Goal: Task Accomplishment & Management: Manage account settings

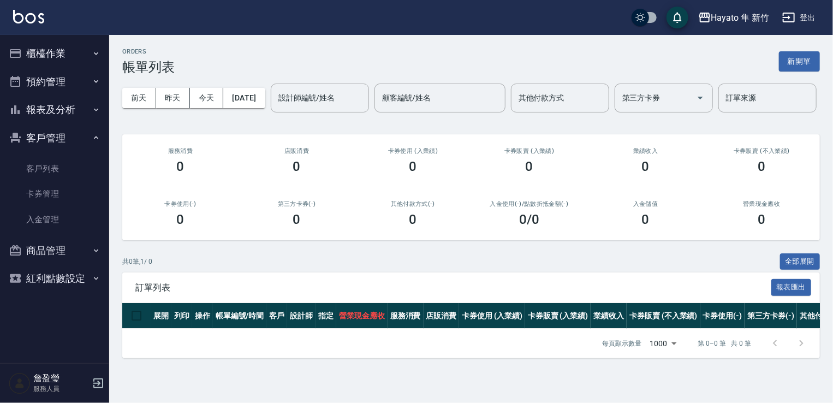
click at [70, 47] on button "櫃檯作業" at bounding box center [54, 53] width 100 height 28
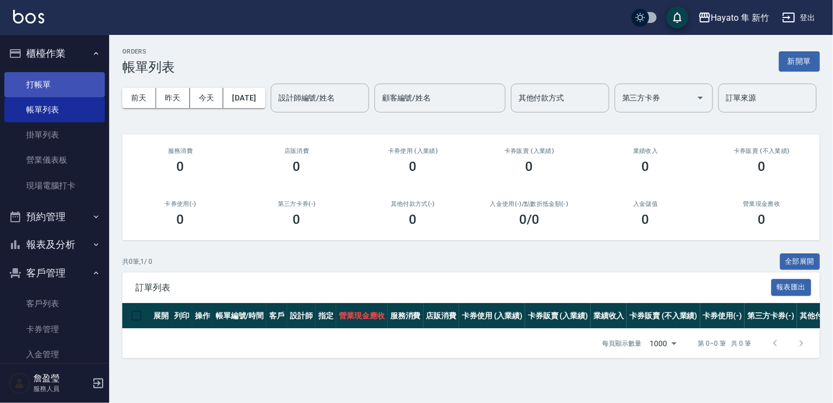
click at [63, 85] on link "打帳單" at bounding box center [54, 84] width 100 height 25
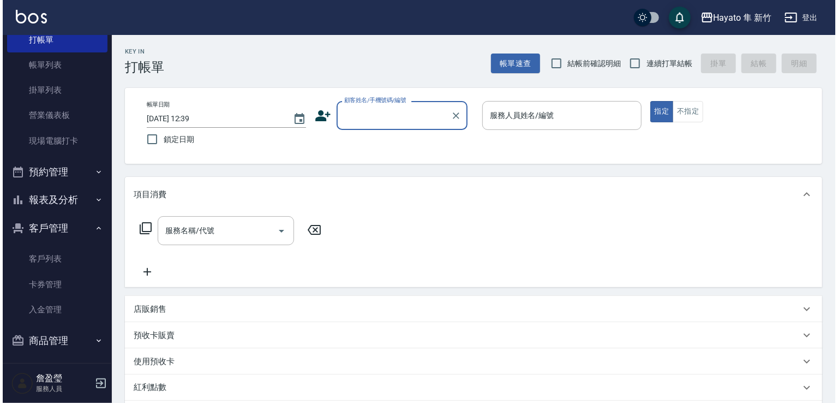
scroll to position [78, 0]
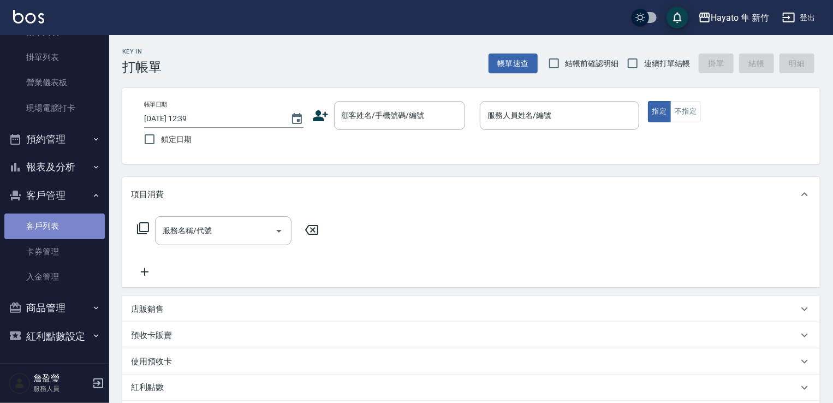
click at [58, 227] on link "客戶列表" at bounding box center [54, 225] width 100 height 25
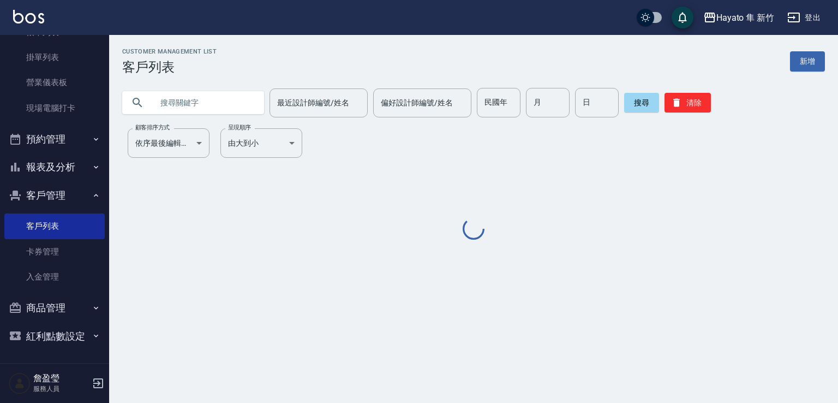
click at [222, 115] on input "text" at bounding box center [204, 102] width 103 height 29
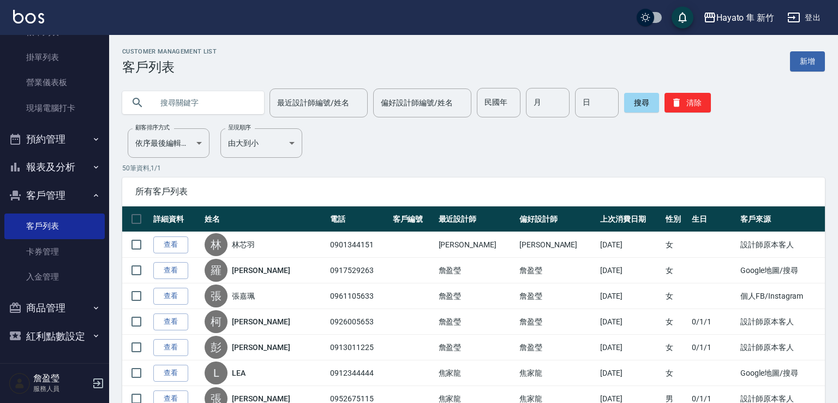
drag, startPoint x: 221, startPoint y: 110, endPoint x: 221, endPoint y: 103, distance: 7.1
click at [221, 105] on input "text" at bounding box center [204, 102] width 103 height 29
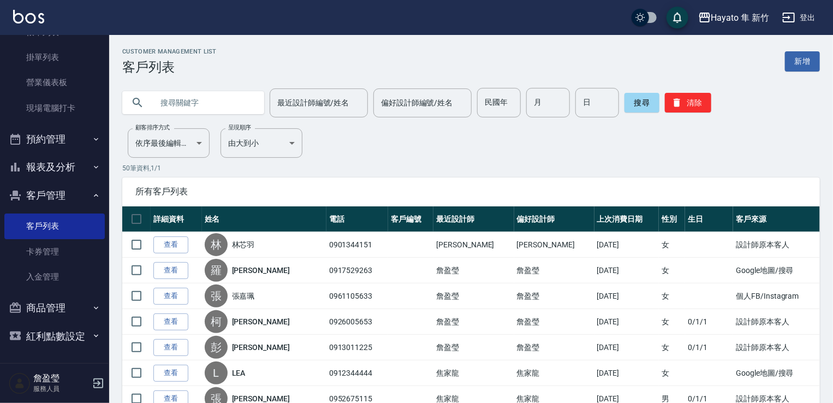
click at [221, 103] on input "text" at bounding box center [204, 102] width 103 height 29
type input "09700190191"
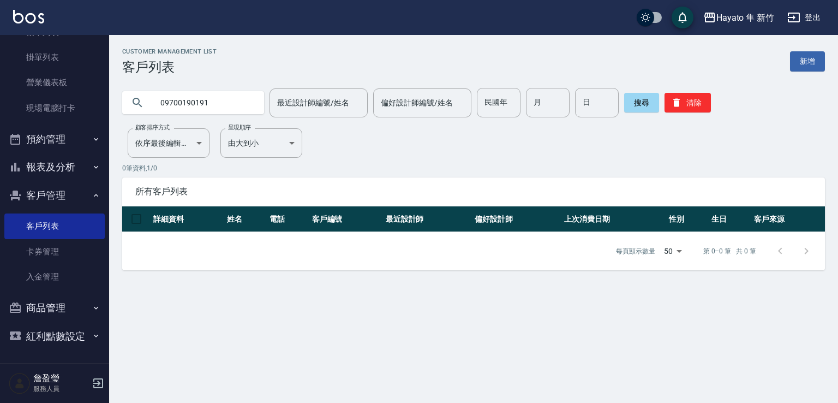
drag, startPoint x: 228, startPoint y: 108, endPoint x: 105, endPoint y: 109, distance: 122.8
click at [105, 109] on div "Hayato 隼 新竹 登出 櫃檯作業 打帳單 帳單列表 掛單列表 營業儀表板 現場電腦打卡 預約管理 預約管理 報表及分析 報表目錄 店家日報表 互助日報表…" at bounding box center [419, 201] width 838 height 403
type input "x"
type input "5"
type input "ㄓ"
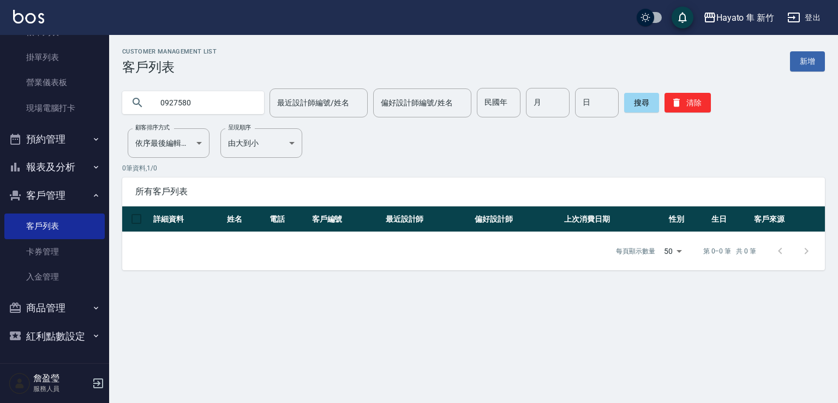
type input "0927580"
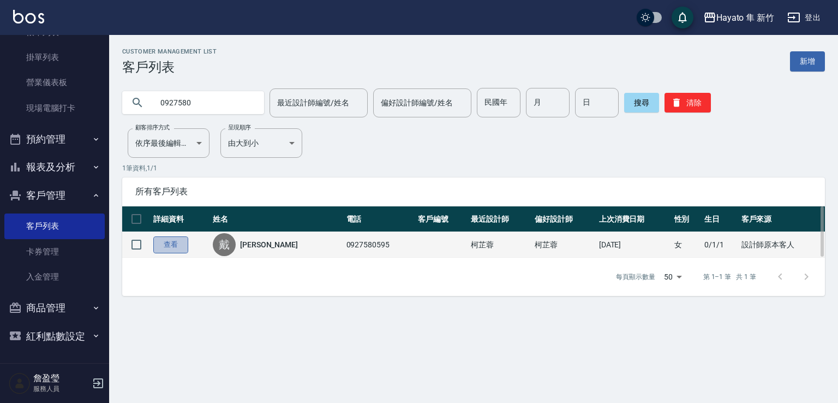
click at [168, 247] on link "查看" at bounding box center [170, 244] width 35 height 17
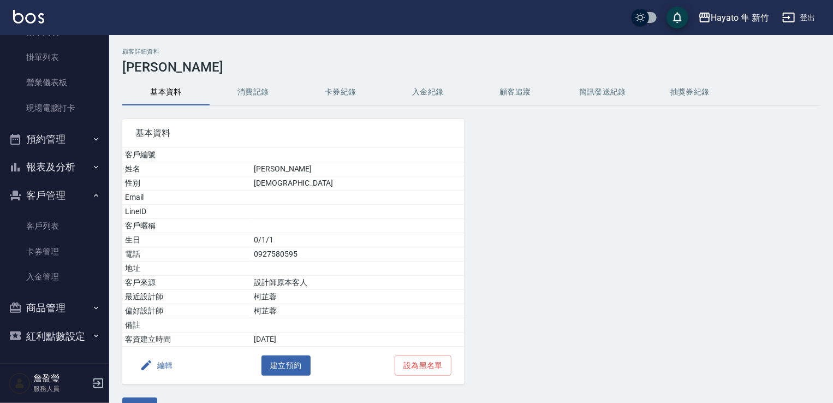
click at [259, 88] on button "消費記錄" at bounding box center [253, 92] width 87 height 26
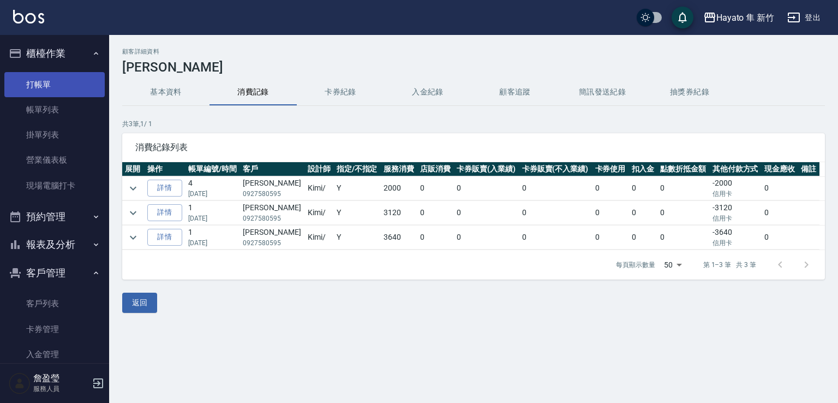
click at [59, 83] on link "打帳單" at bounding box center [54, 84] width 100 height 25
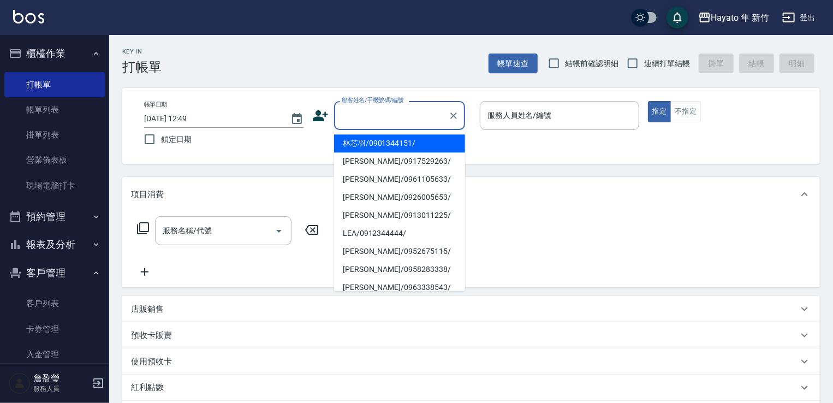
click at [365, 110] on input "顧客姓名/手機號碼/編號" at bounding box center [391, 115] width 105 height 19
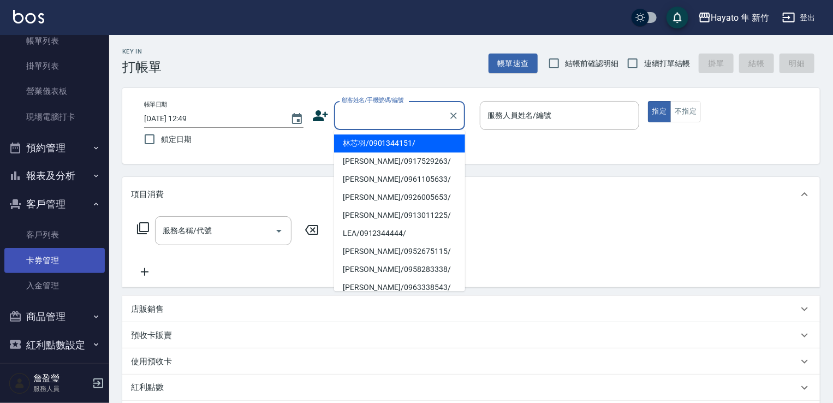
scroll to position [78, 0]
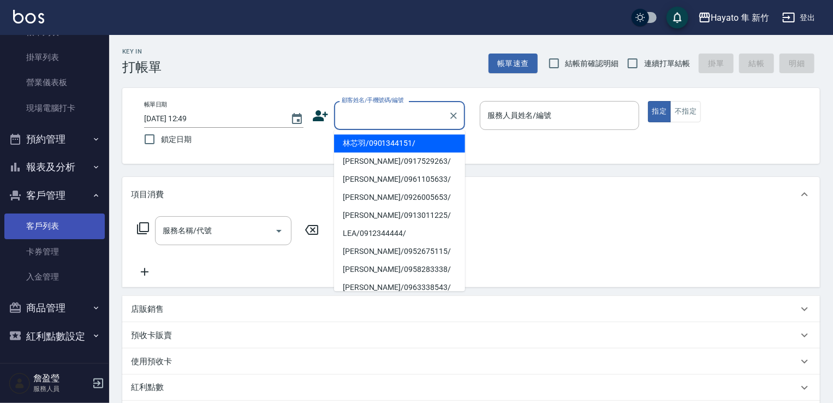
click at [46, 222] on link "客戶列表" at bounding box center [54, 225] width 100 height 25
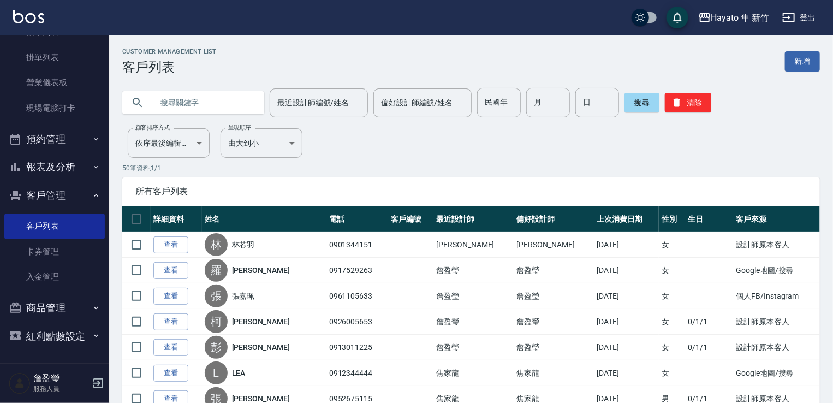
click at [219, 102] on input "text" at bounding box center [204, 102] width 103 height 29
type input "周一一"
click at [230, 106] on input "周一一" at bounding box center [204, 102] width 103 height 29
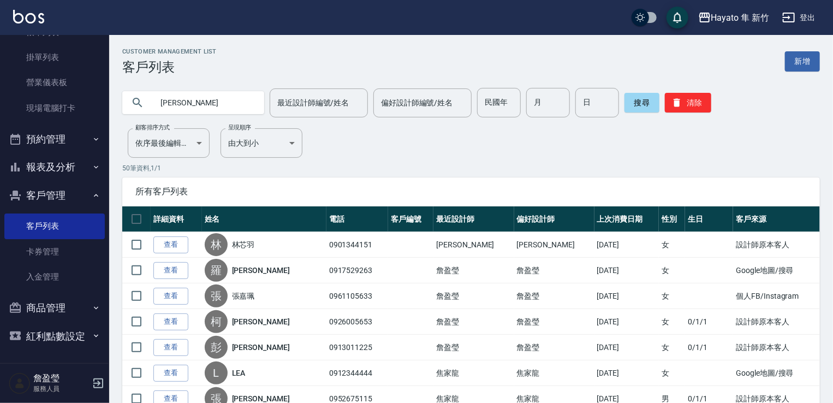
click at [230, 106] on input "周一一" at bounding box center [204, 102] width 103 height 29
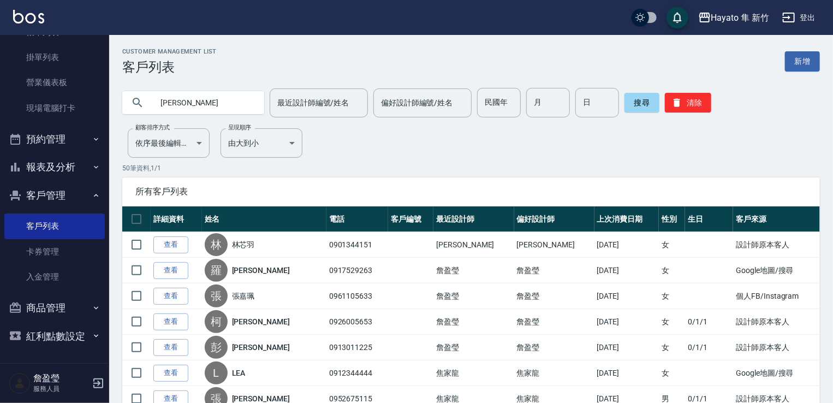
click at [230, 106] on input "周一一" at bounding box center [204, 102] width 103 height 29
type input "周羿"
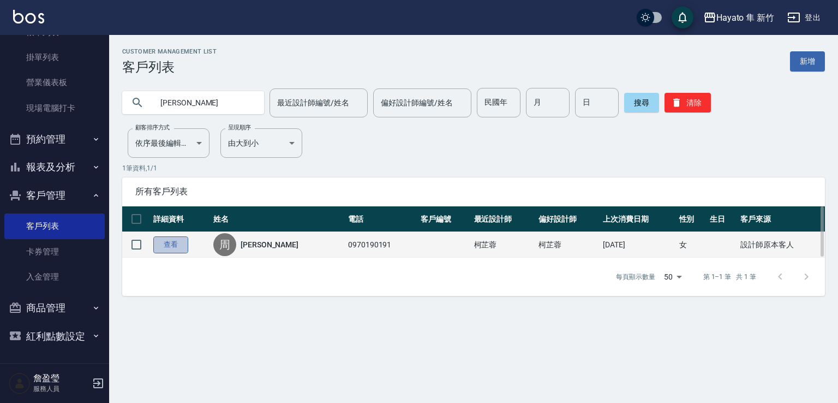
click at [166, 245] on link "查看" at bounding box center [170, 244] width 35 height 17
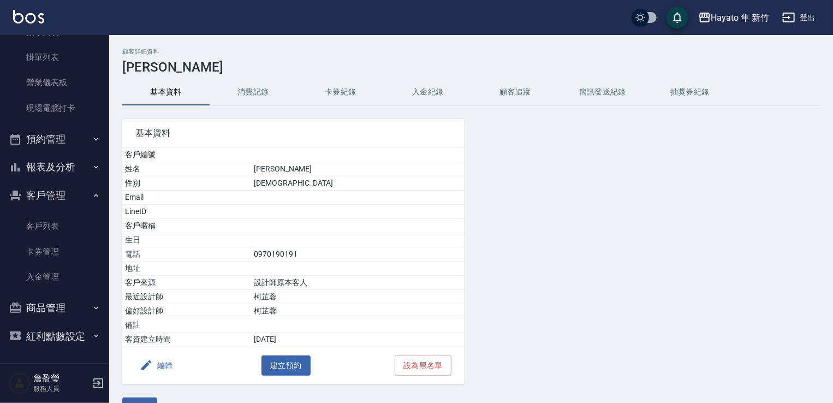
click at [249, 90] on button "消費記錄" at bounding box center [253, 92] width 87 height 26
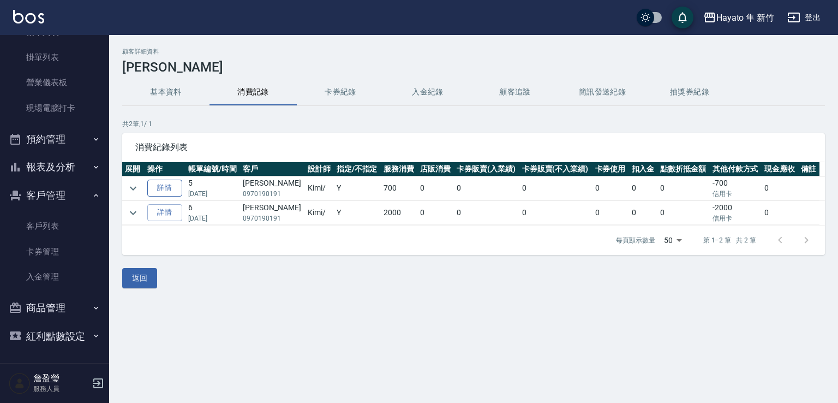
click at [166, 188] on link "詳情" at bounding box center [164, 188] width 35 height 17
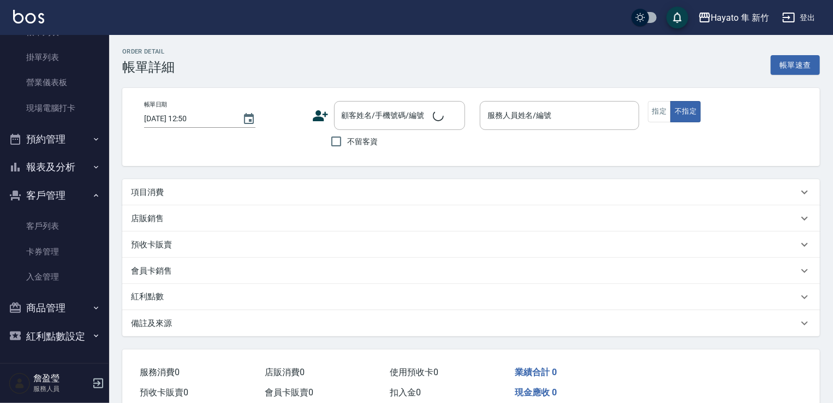
type input "2025/08/19 19:04"
type input "Kimi(無代號)"
type input "設計師原本客人"
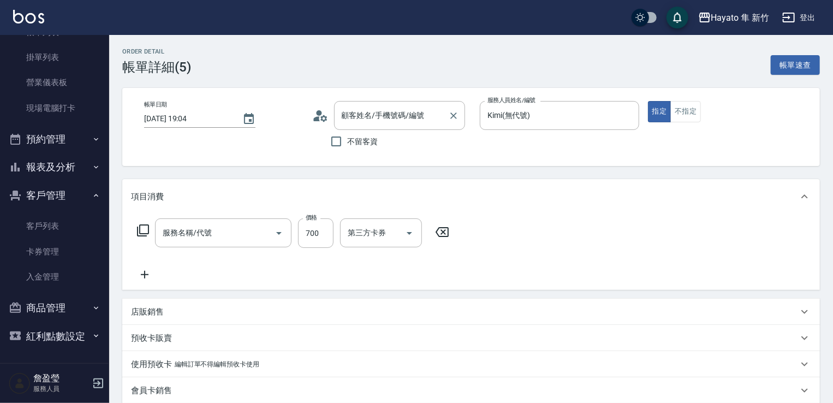
type input "[PERSON_NAME]/0970190191/"
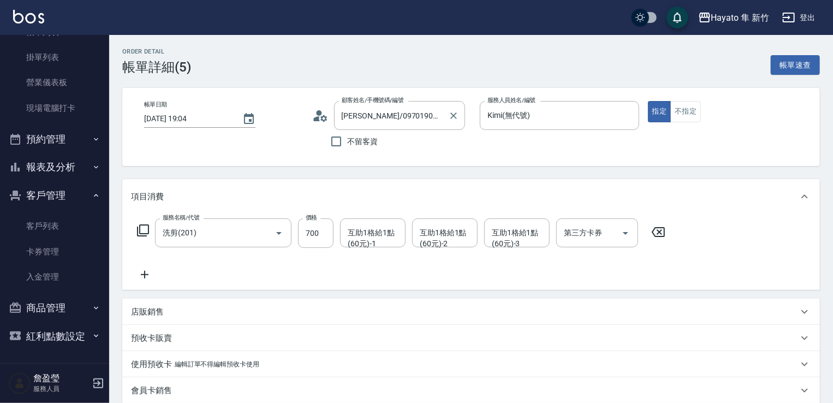
type input "洗剪(201)"
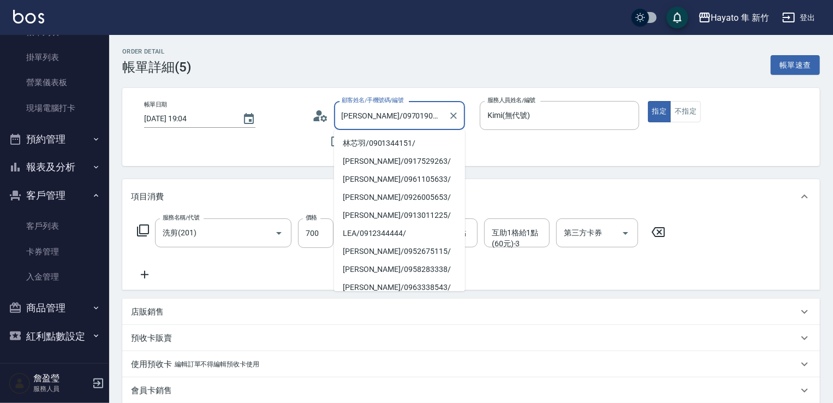
click at [408, 120] on input "[PERSON_NAME]/0970190191/" at bounding box center [391, 115] width 105 height 19
click at [359, 114] on input "[PERSON_NAME]/0970190191/" at bounding box center [391, 115] width 105 height 19
click at [317, 117] on icon at bounding box center [316, 118] width 7 height 5
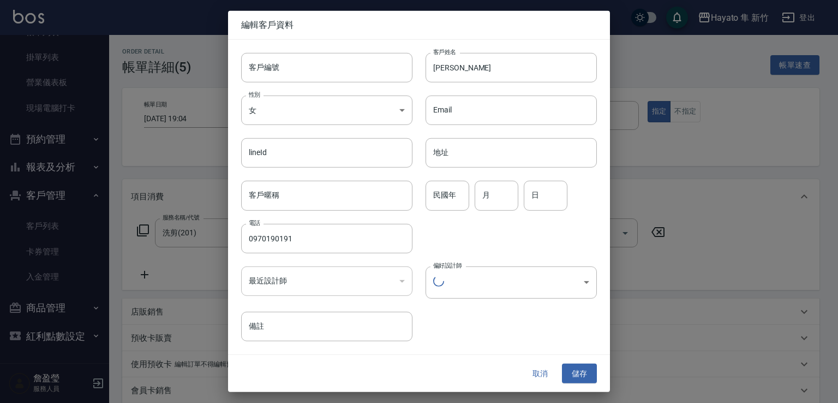
type input "a6a81425-92a9-4913-b77f-505c5ab736ef"
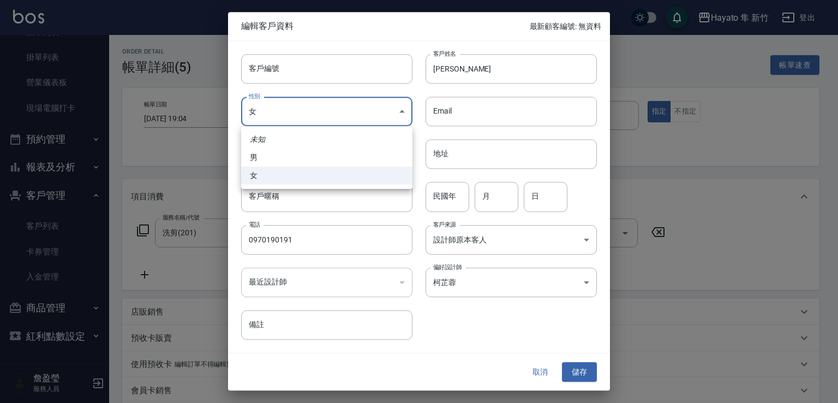
click at [311, 116] on body "Hayato 隼 新竹 登出 櫃檯作業 打帳單 帳單列表 掛單列表 營業儀表板 現場電腦打卡 預約管理 預約管理 報表及分析 報表目錄 店家日報表 互助日報表…" at bounding box center [419, 380] width 838 height 761
click at [273, 178] on li "女" at bounding box center [326, 175] width 171 height 18
click at [299, 117] on body "Hayato 隼 新竹 登出 櫃檯作業 打帳單 帳單列表 掛單列表 營業儀表板 現場電腦打卡 預約管理 預約管理 報表及分析 報表目錄 店家日報表 互助日報表…" at bounding box center [419, 380] width 838 height 761
click at [282, 158] on li "男" at bounding box center [326, 157] width 171 height 18
type input "MALE"
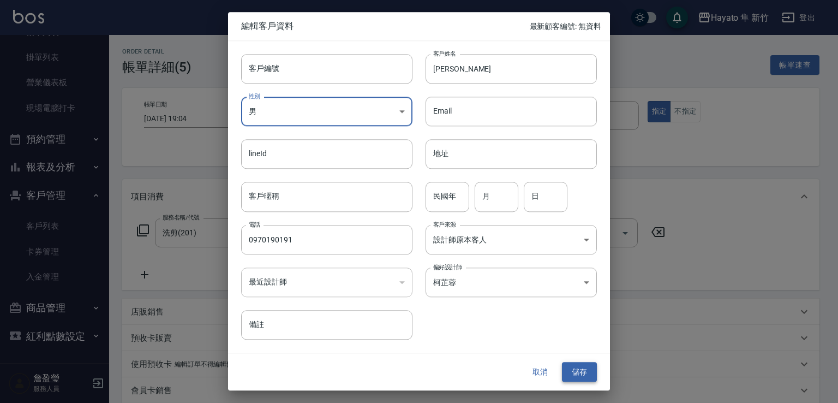
click at [568, 367] on button "儲存" at bounding box center [579, 372] width 35 height 20
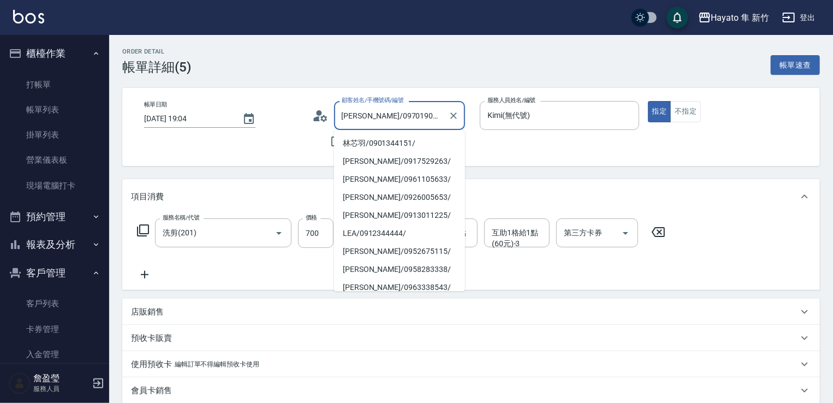
drag, startPoint x: 368, startPoint y: 115, endPoint x: 388, endPoint y: 122, distance: 21.4
click at [412, 116] on input "[PERSON_NAME]/0970190191/" at bounding box center [391, 115] width 105 height 19
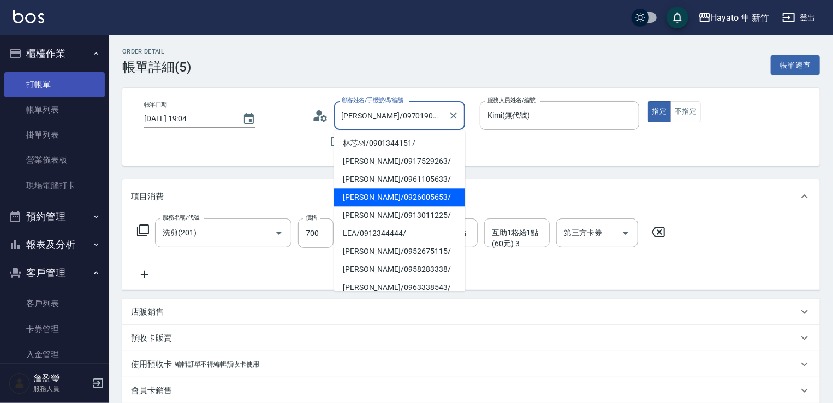
click at [47, 81] on link "打帳單" at bounding box center [54, 84] width 100 height 25
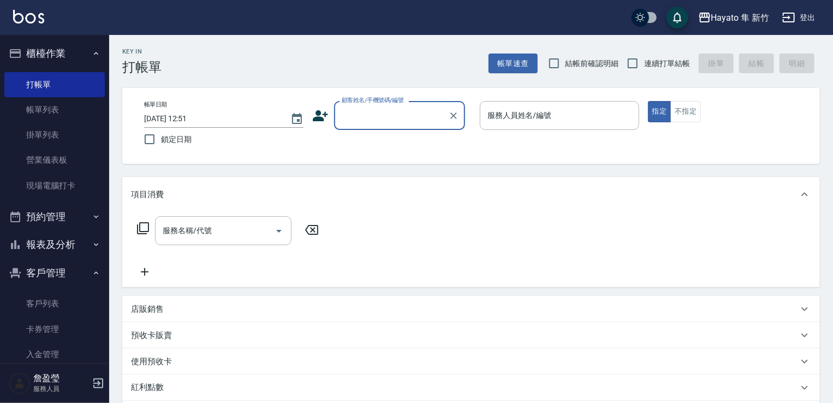
click at [372, 118] on input "顧客姓名/手機號碼/編號" at bounding box center [391, 115] width 105 height 19
drag, startPoint x: 372, startPoint y: 118, endPoint x: 329, endPoint y: 124, distance: 43.5
click at [329, 124] on div "顧客姓名/手機號碼/編號 顧客姓名/手機號碼/編號" at bounding box center [391, 115] width 159 height 29
click at [343, 116] on input "顧客姓名/手機號碼/編號" at bounding box center [391, 115] width 105 height 19
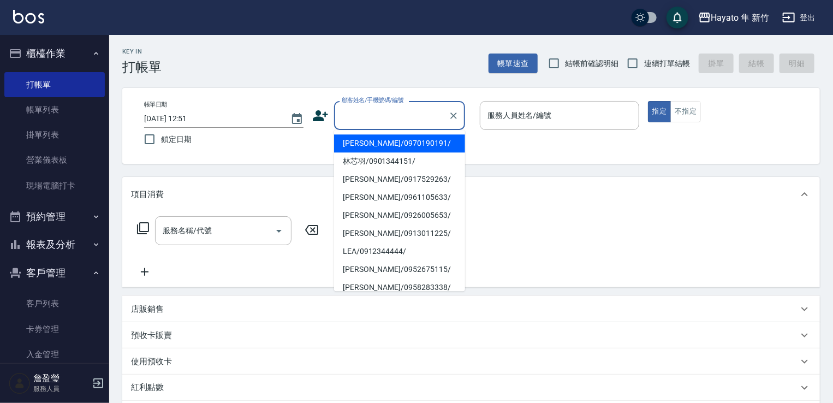
click at [388, 146] on li "[PERSON_NAME]/0970190191/" at bounding box center [399, 143] width 131 height 18
type input "[PERSON_NAME]/0970190191/"
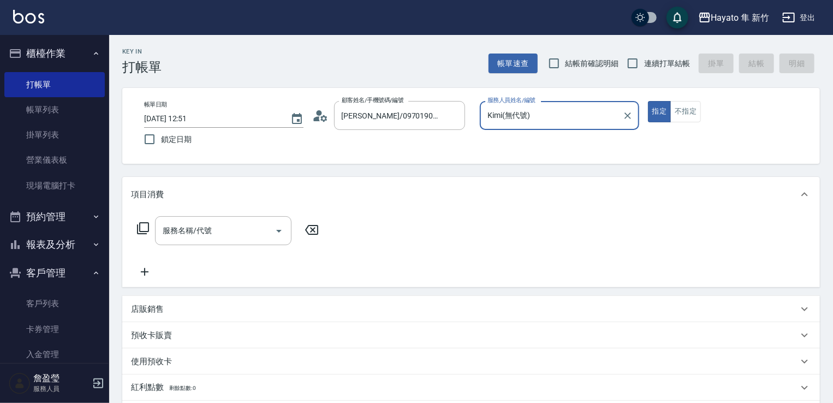
type input "Kimi(無代號)"
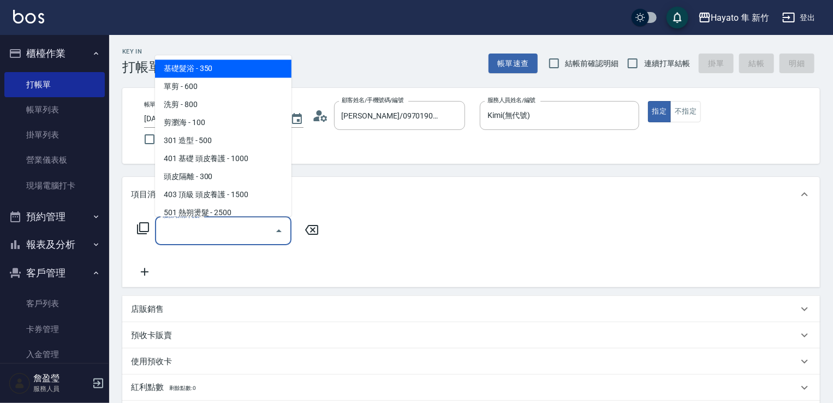
click at [218, 234] on input "服務名稱/代號" at bounding box center [215, 230] width 110 height 19
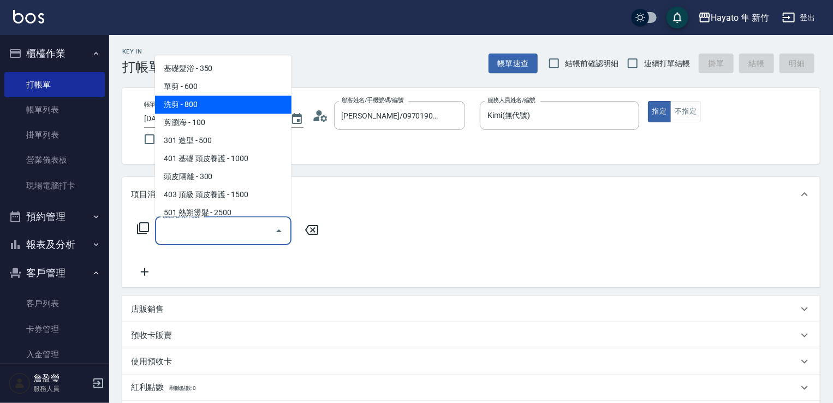
click at [242, 108] on span "洗剪 - 800" at bounding box center [223, 105] width 136 height 18
type input "洗剪(201)"
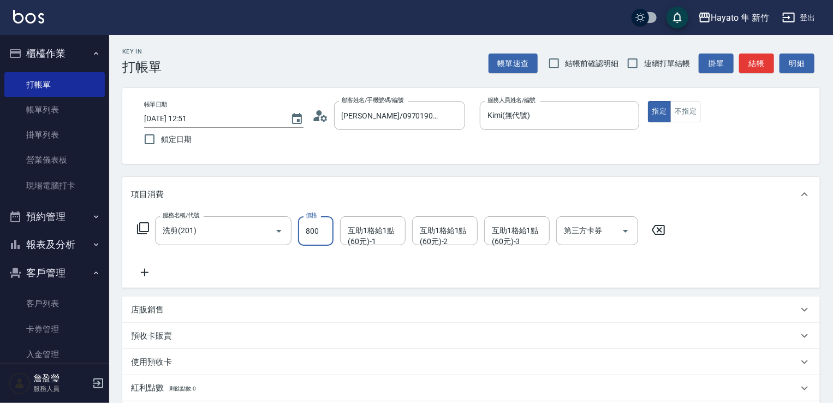
click at [312, 232] on input "800" at bounding box center [315, 230] width 35 height 29
type input "700"
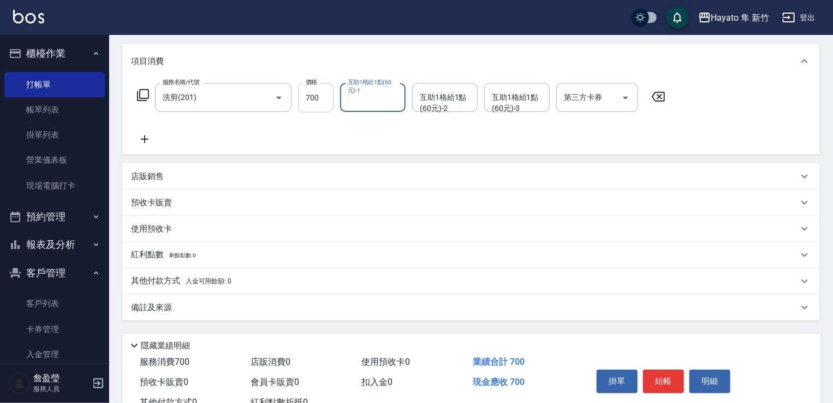
scroll to position [164, 0]
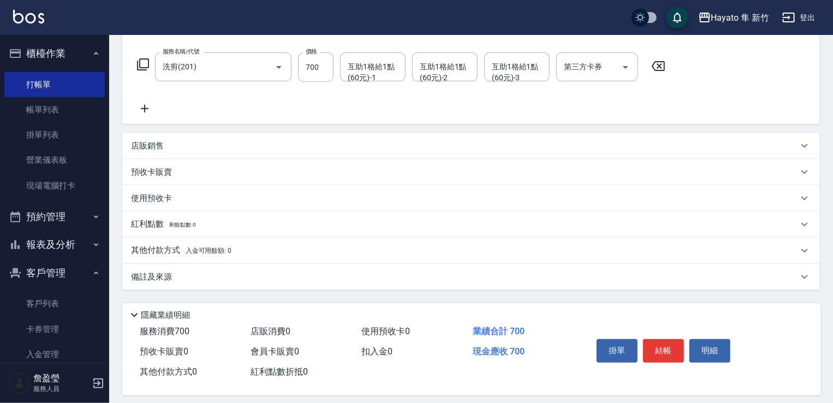
click at [313, 278] on div "備註及來源" at bounding box center [464, 276] width 667 height 11
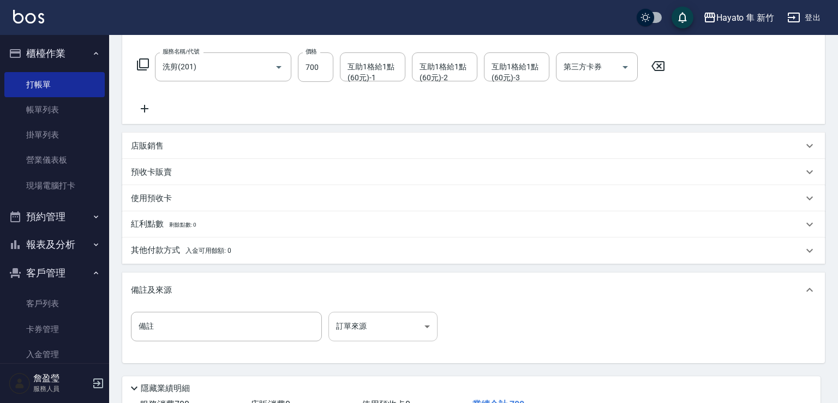
click at [356, 335] on body "Hayato 隼 新竹 登出 櫃檯作業 打帳單 帳單列表 掛單列表 營業儀表板 現場電腦打卡 預約管理 預約管理 報表及分析 報表目錄 店家日報表 互助日報表…" at bounding box center [419, 158] width 838 height 645
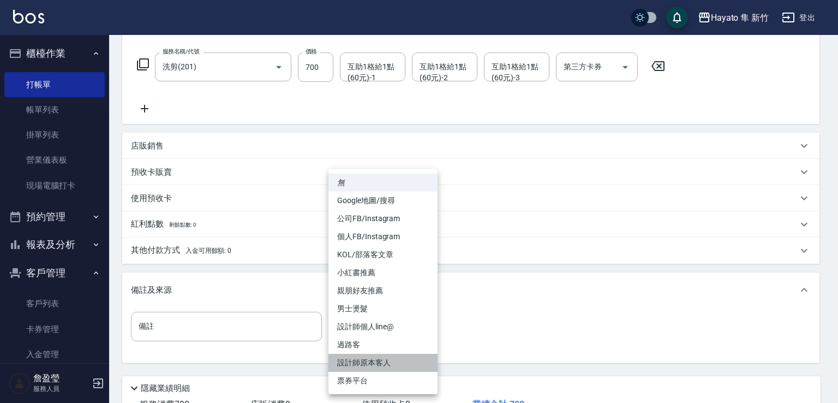
click at [402, 360] on li "設計師原本客人" at bounding box center [383, 363] width 109 height 18
type input "設計師原本客人"
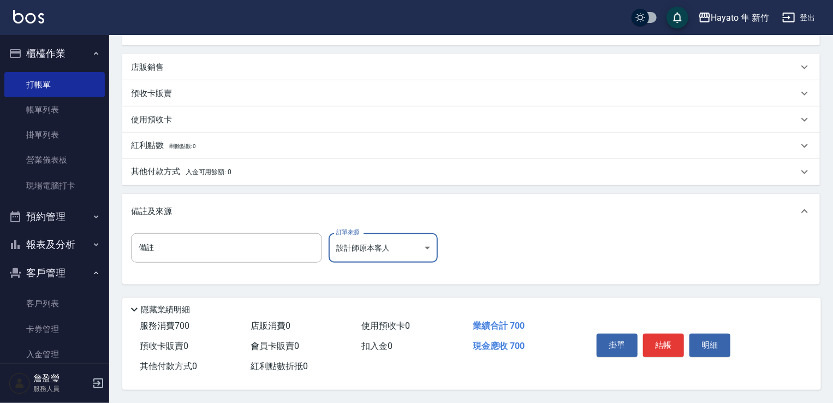
scroll to position [246, 0]
click at [299, 160] on div "其他付款方式 入金可用餘額: 0" at bounding box center [471, 172] width 698 height 26
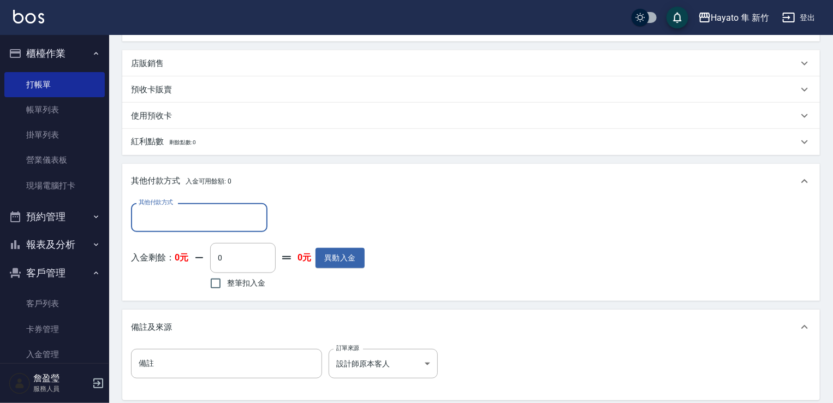
scroll to position [0, 0]
click at [165, 210] on input "其他付款方式" at bounding box center [199, 217] width 127 height 19
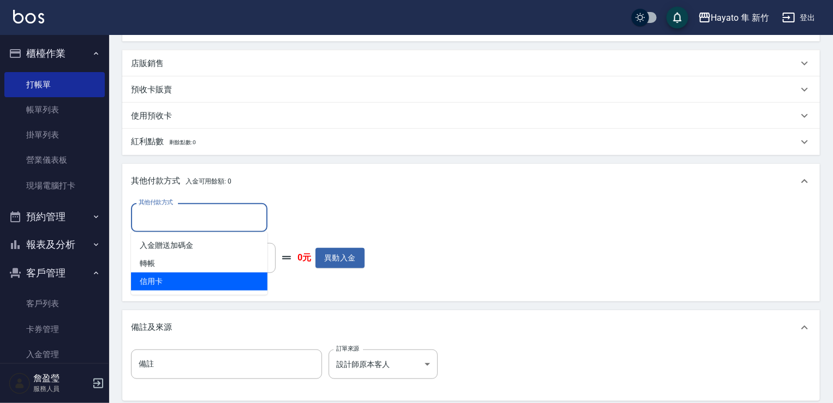
click at [178, 282] on span "信用卡" at bounding box center [199, 281] width 136 height 18
type input "信用卡"
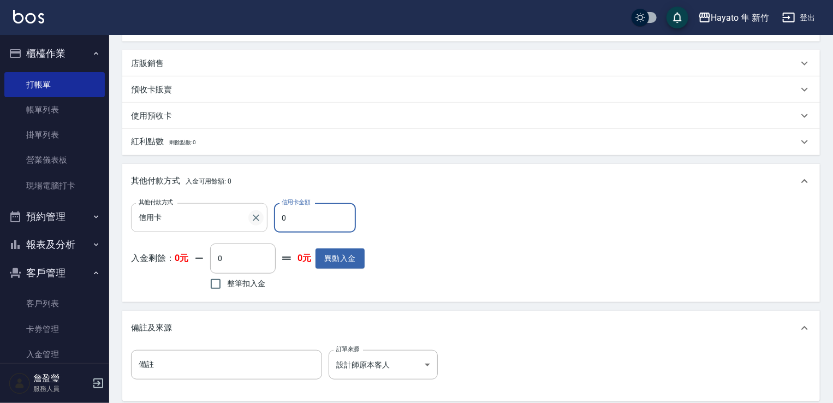
drag, startPoint x: 297, startPoint y: 209, endPoint x: 255, endPoint y: 212, distance: 42.1
click at [255, 212] on div "其他付款方式 信用卡 其他付款方式 信用卡金額 0 信用卡金額" at bounding box center [248, 217] width 234 height 29
type input "700"
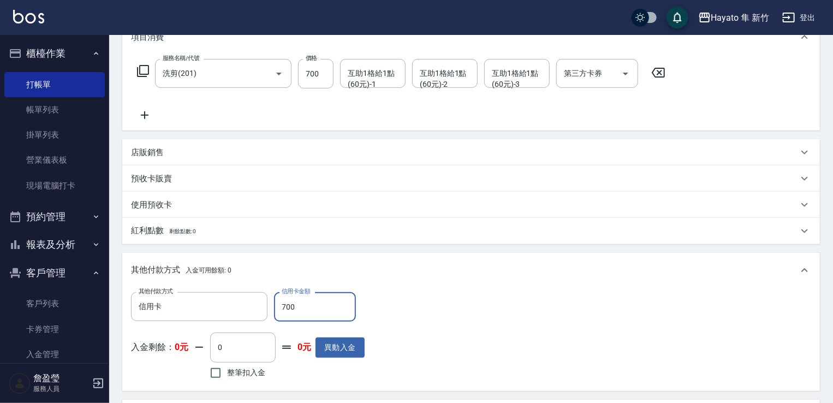
scroll to position [148, 0]
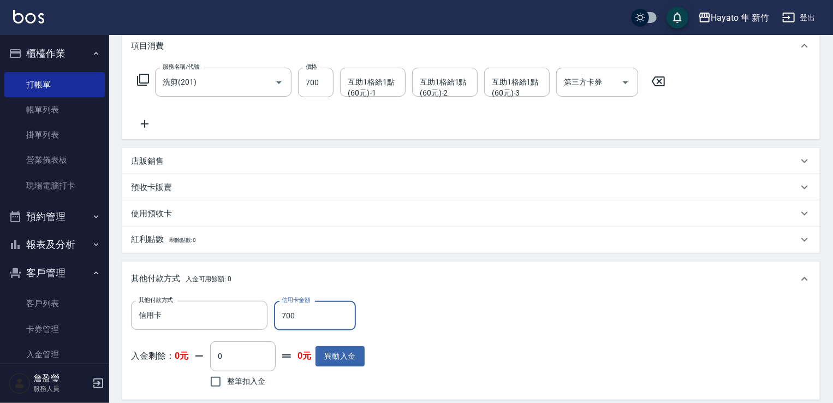
click at [830, 50] on div "Key In 打帳單 帳單速查 結帳前確認明細 連續打單結帳 掛單 結帳 明細 帳單日期 2025/10/12 12:51 鎖定日期 顧客姓名/手機號碼/編號…" at bounding box center [471, 251] width 724 height 731
click at [594, 389] on div "其他付款方式 信用卡 其他付款方式 信用卡金額 700 信用卡金額 入金剩餘： 0元 0 ​ 整筆扣入金 0元 異動入金" at bounding box center [471, 346] width 680 height 90
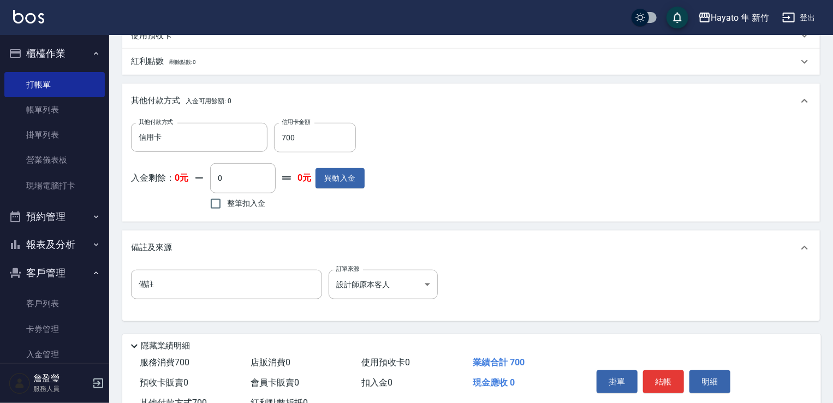
scroll to position [367, 0]
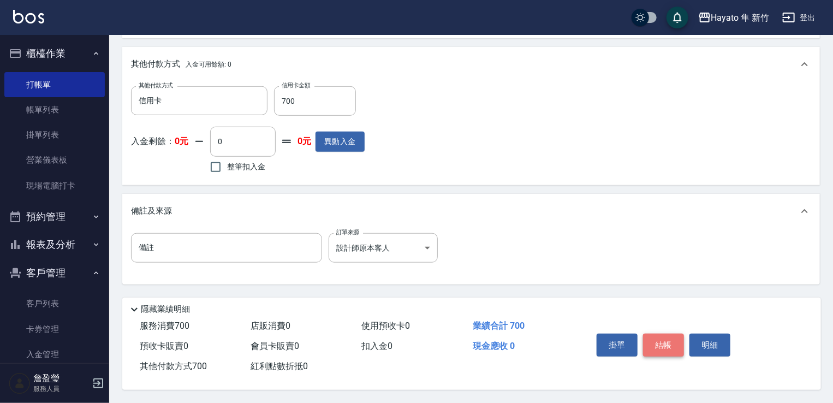
click at [666, 339] on button "結帳" at bounding box center [663, 344] width 41 height 23
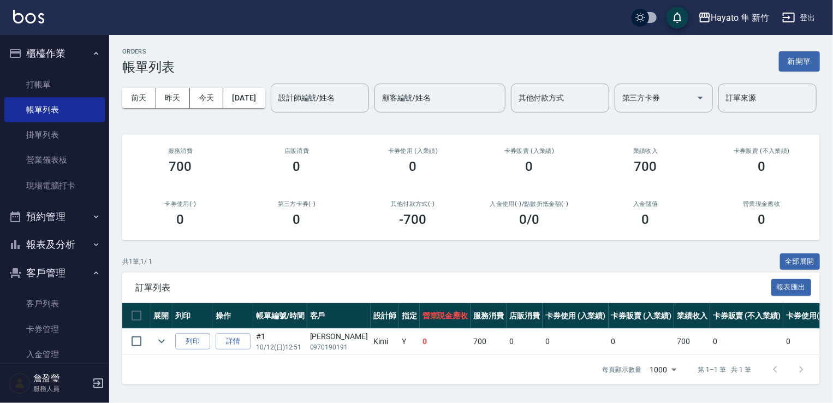
scroll to position [37, 0]
click at [51, 72] on link "打帳單" at bounding box center [54, 84] width 100 height 25
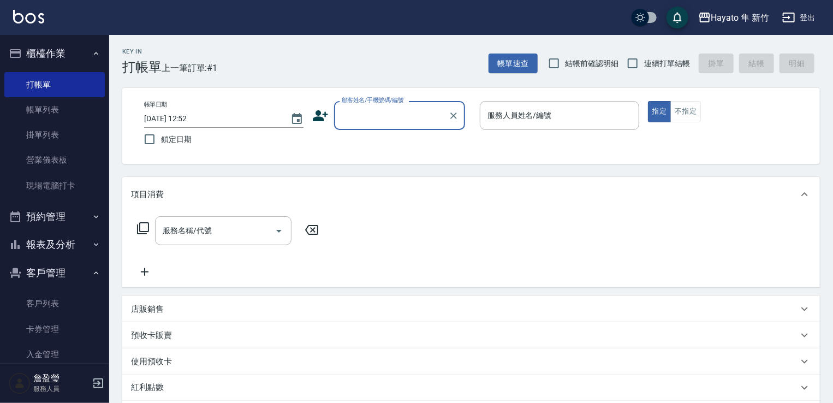
scroll to position [164, 0]
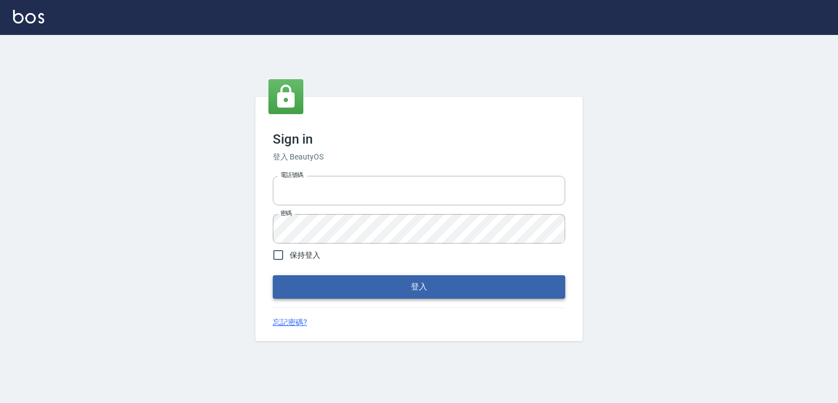
type input "0982132488"
click at [389, 278] on button "登入" at bounding box center [419, 286] width 293 height 23
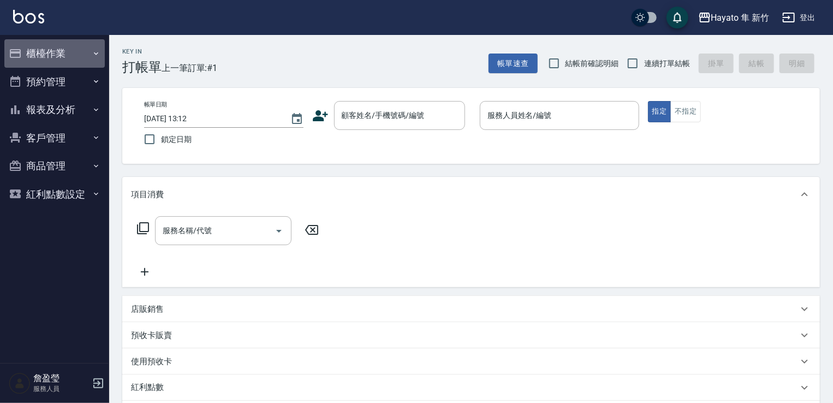
click at [86, 40] on button "櫃檯作業" at bounding box center [54, 53] width 100 height 28
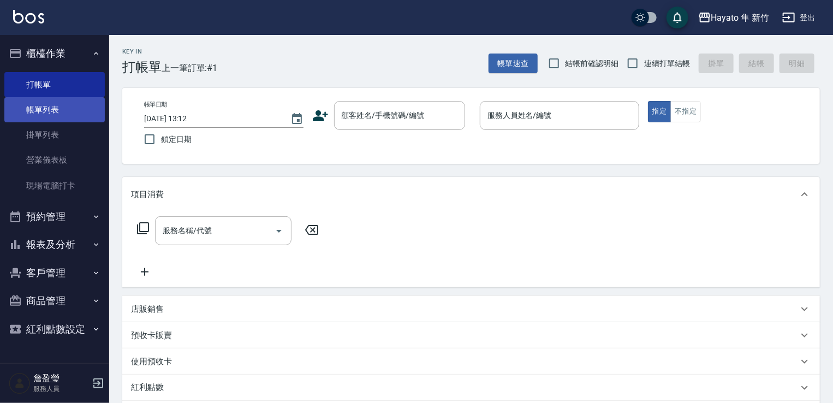
click at [67, 107] on link "帳單列表" at bounding box center [54, 109] width 100 height 25
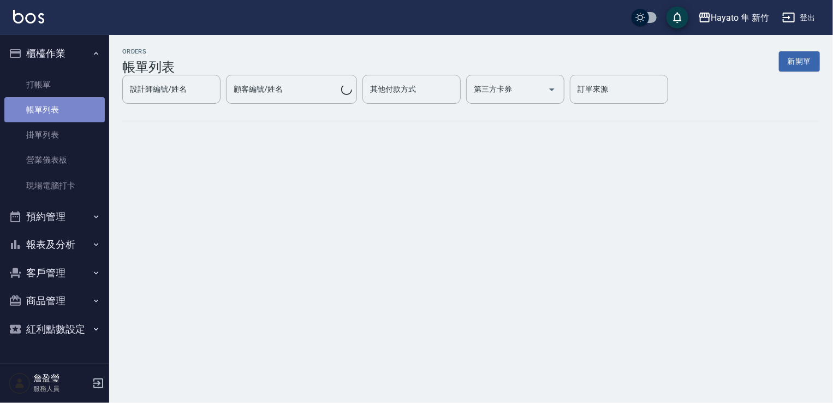
click at [67, 107] on link "帳單列表" at bounding box center [54, 109] width 100 height 25
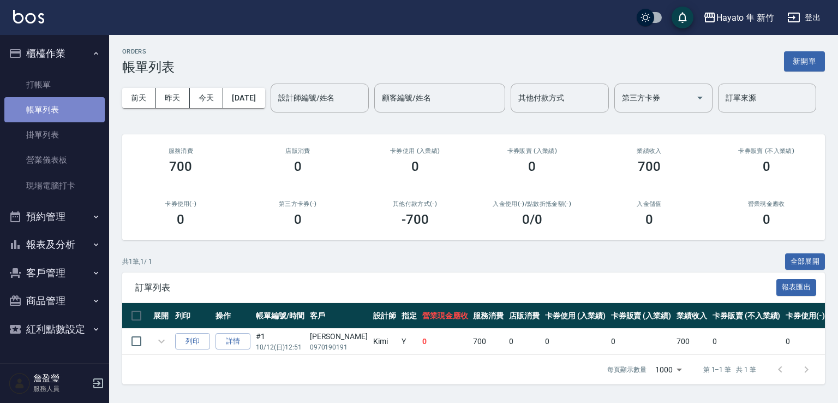
click at [67, 107] on link "帳單列表" at bounding box center [54, 109] width 100 height 25
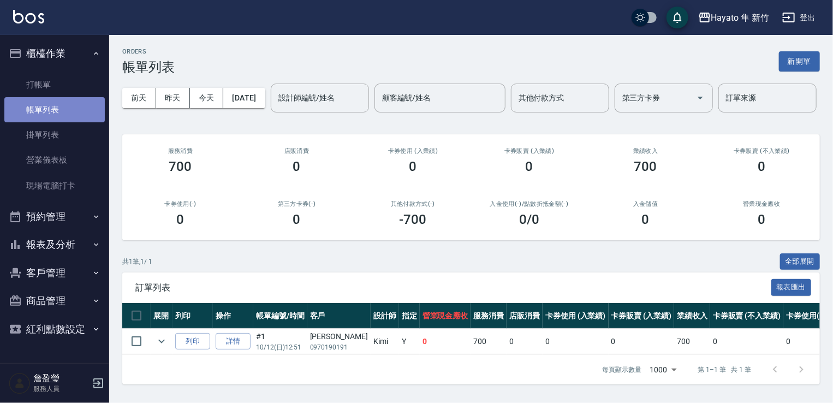
click at [67, 107] on link "帳單列表" at bounding box center [54, 109] width 100 height 25
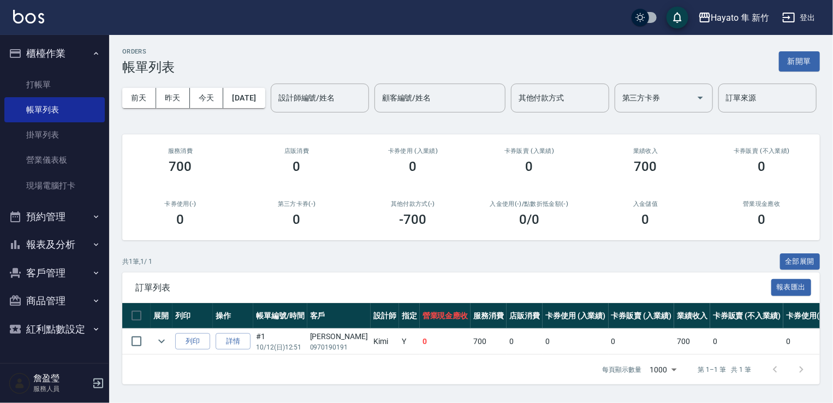
click at [378, 187] on div "卡券使用 (入業績) 0" at bounding box center [413, 160] width 116 height 53
click at [420, 244] on div "ORDERS 帳單列表 新開單 [DATE] [DATE] [DATE] [DATE] 設計師編號/姓名 設計師編號/姓名 顧客編號/姓名 顧客編號/姓名 其…" at bounding box center [471, 216] width 724 height 362
click at [31, 77] on link "打帳單" at bounding box center [54, 84] width 100 height 25
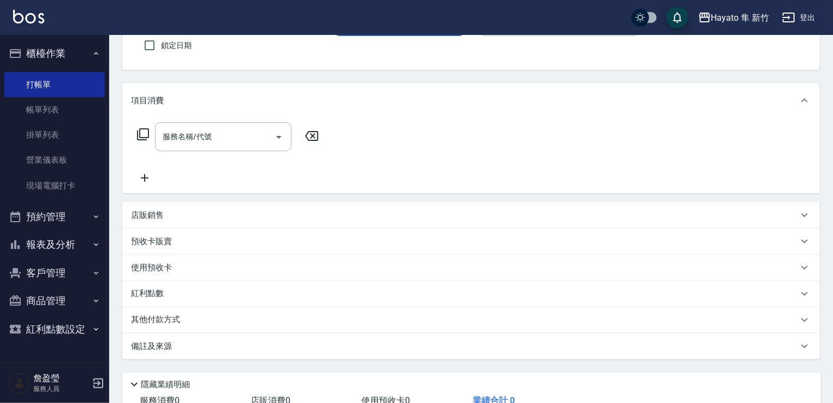
scroll to position [172, 0]
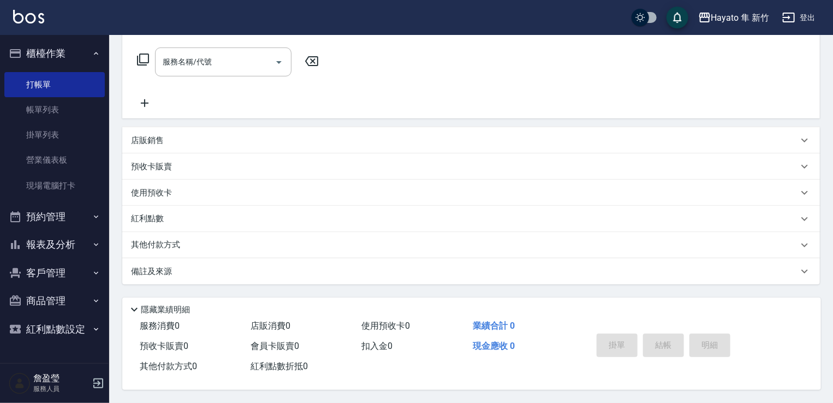
click at [68, 268] on button "客戶管理" at bounding box center [54, 273] width 100 height 28
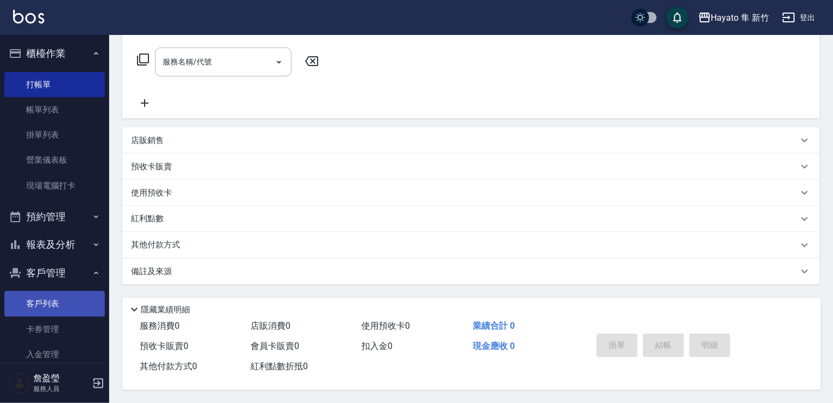
click at [73, 303] on link "客戶列表" at bounding box center [54, 303] width 100 height 25
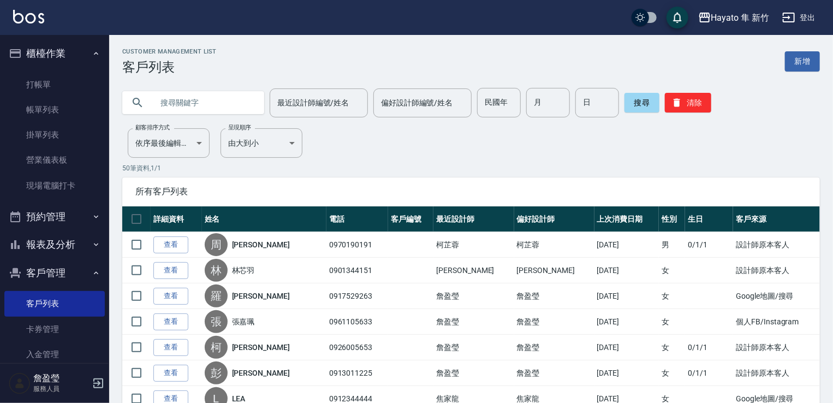
click at [175, 103] on input "text" at bounding box center [204, 102] width 103 height 29
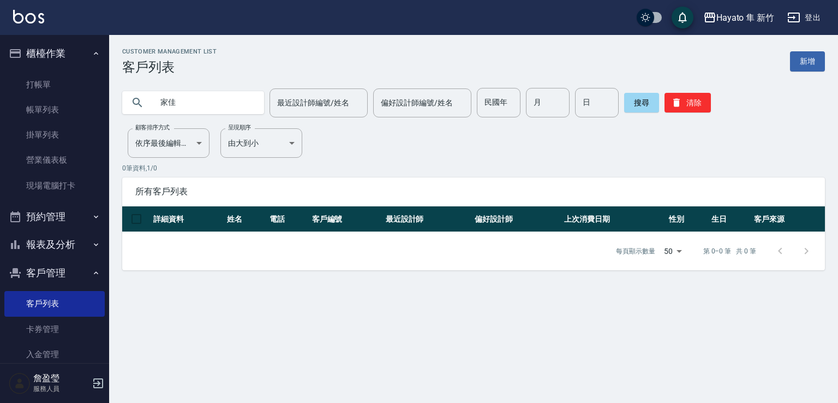
click at [169, 102] on input "家佳" at bounding box center [204, 102] width 103 height 29
type input "佳家"
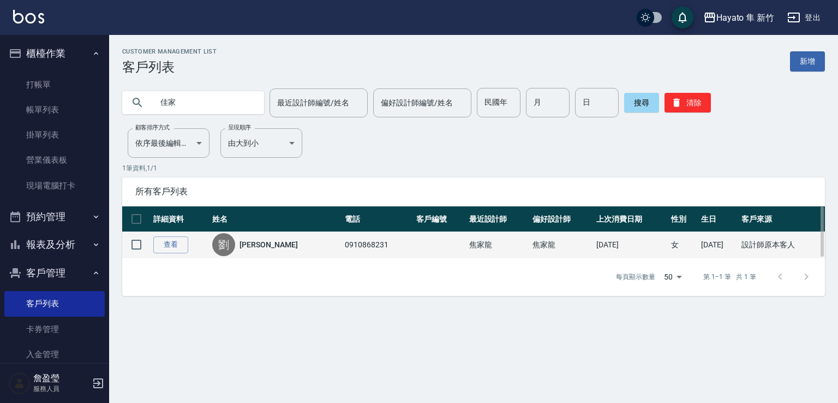
click at [180, 234] on td "查看" at bounding box center [180, 245] width 59 height 26
click at [182, 252] on link "查看" at bounding box center [170, 244] width 35 height 17
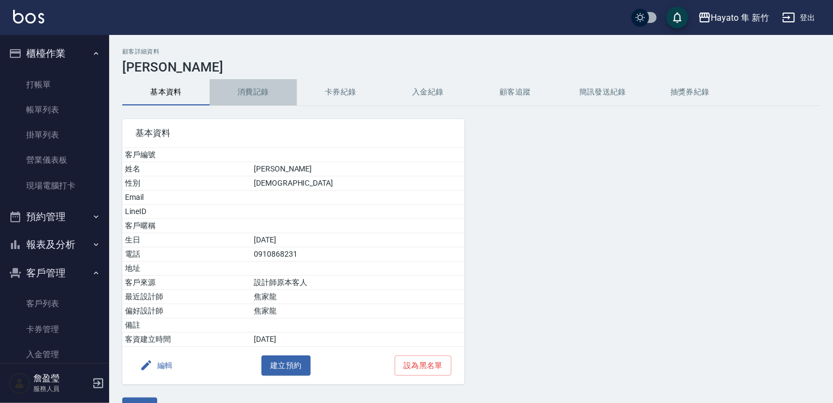
click at [258, 93] on button "消費記錄" at bounding box center [253, 92] width 87 height 26
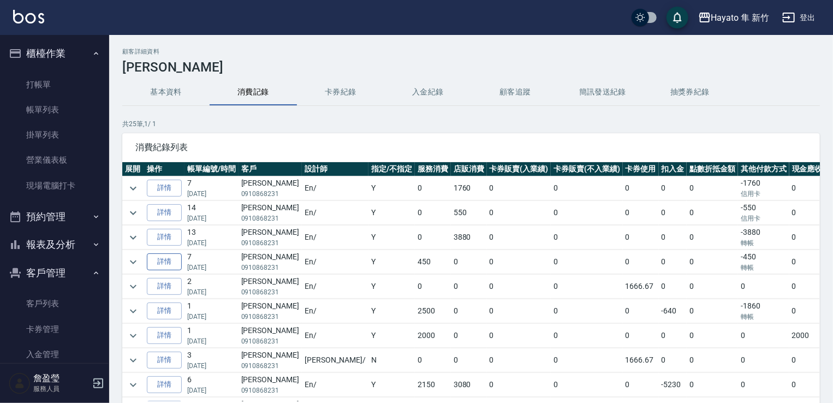
click at [159, 267] on link "詳情" at bounding box center [164, 261] width 35 height 17
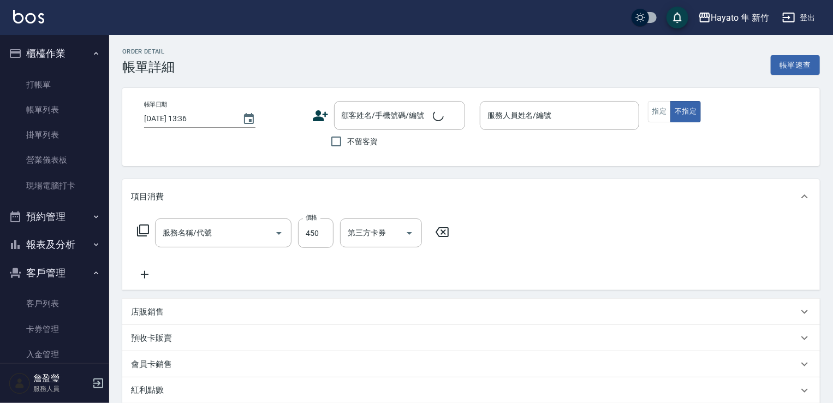
type input "[DATE] 18:17"
type input "En(無代號)"
type input "設計師原本客人"
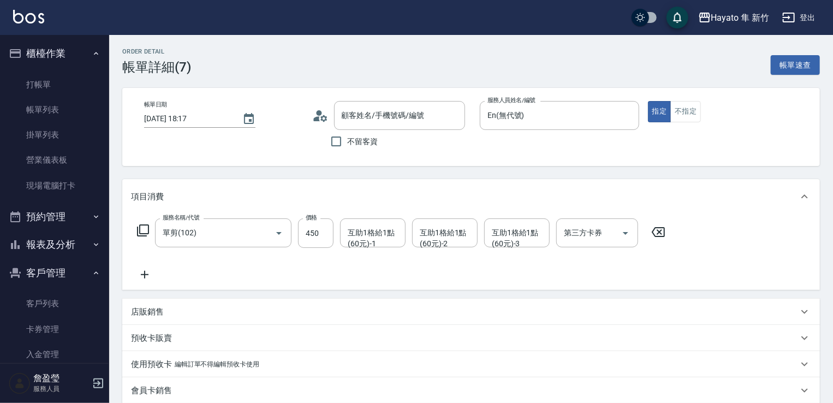
type input "單剪(102)"
type input "[PERSON_NAME]/0910868231/"
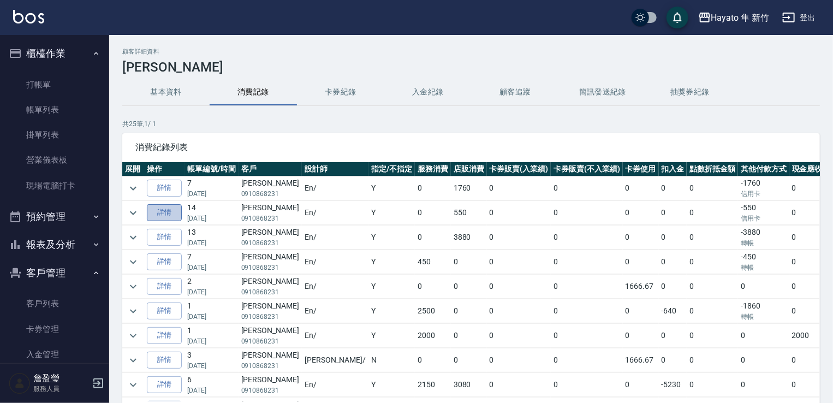
click at [166, 208] on link "詳情" at bounding box center [164, 212] width 35 height 17
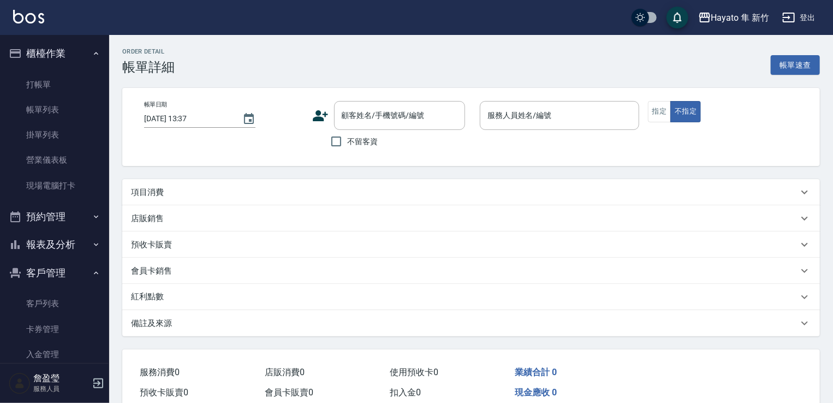
type input "[DATE] 19:58"
type input "En(無代號)"
type input "設計師原本客人"
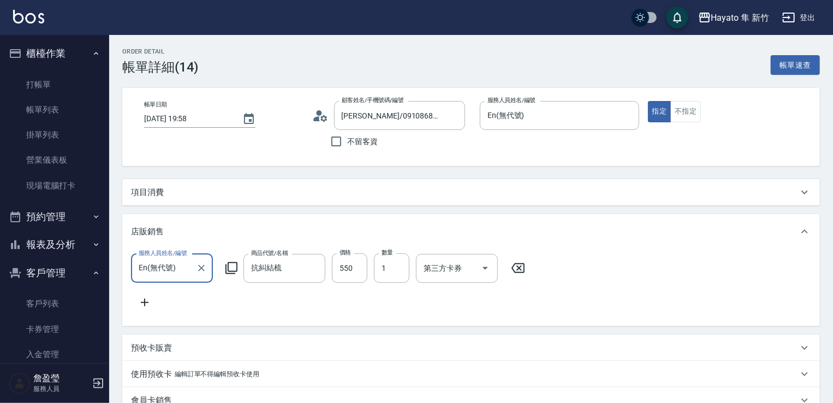
type input "[PERSON_NAME]/0910868231/"
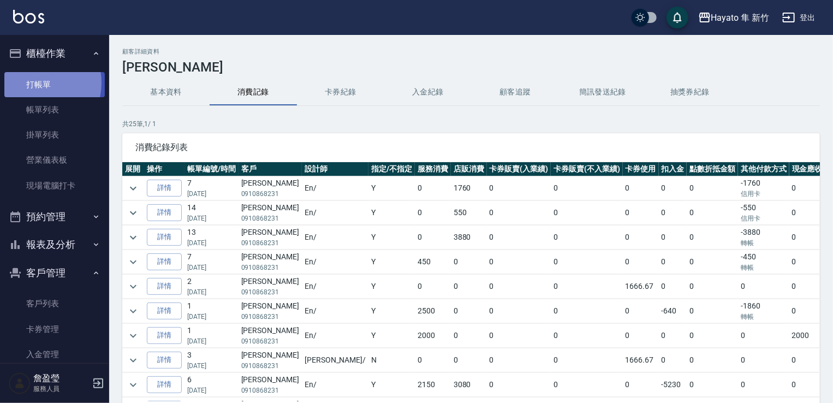
click at [32, 82] on link "打帳單" at bounding box center [54, 84] width 100 height 25
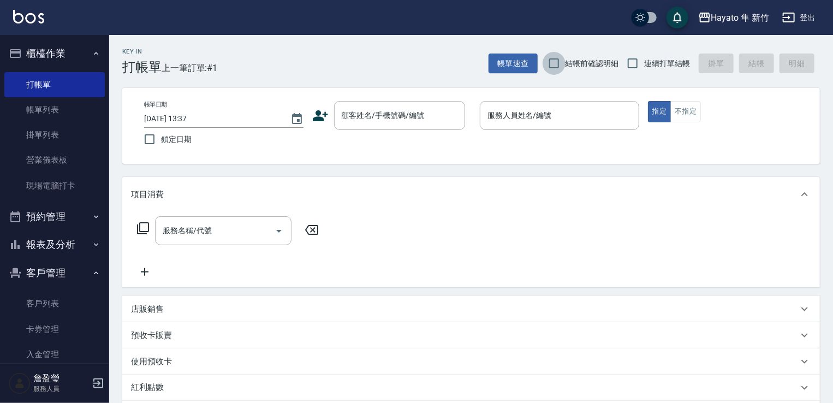
click at [559, 62] on input "結帳前確認明細" at bounding box center [554, 63] width 23 height 23
checkbox input "true"
click at [641, 69] on input "連續打單結帳" at bounding box center [632, 63] width 23 height 23
checkbox input "true"
click at [398, 115] on input "顧客姓名/手機號碼/編號" at bounding box center [391, 115] width 105 height 19
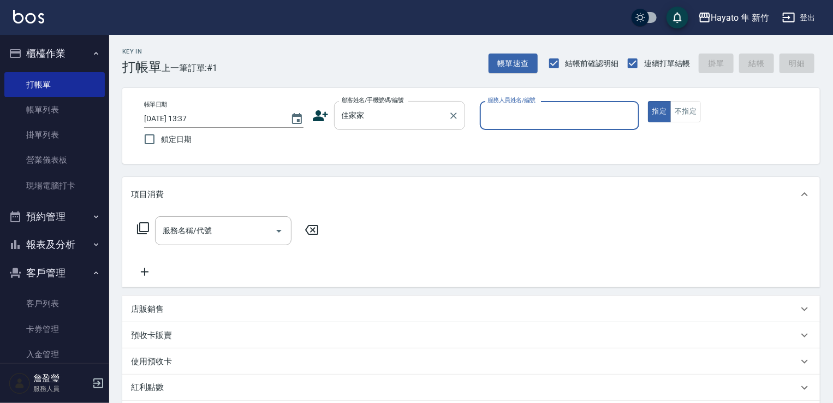
click at [386, 113] on input "佳家家" at bounding box center [391, 115] width 105 height 19
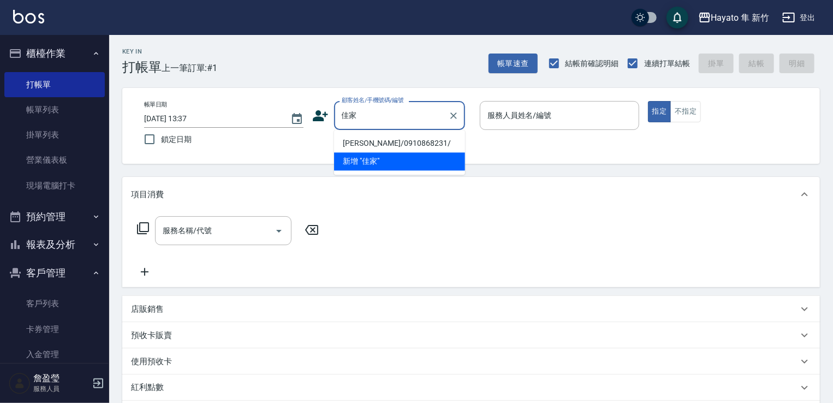
click at [387, 138] on li "[PERSON_NAME]/0910868231/" at bounding box center [399, 143] width 131 height 18
type input "[PERSON_NAME]/0910868231/"
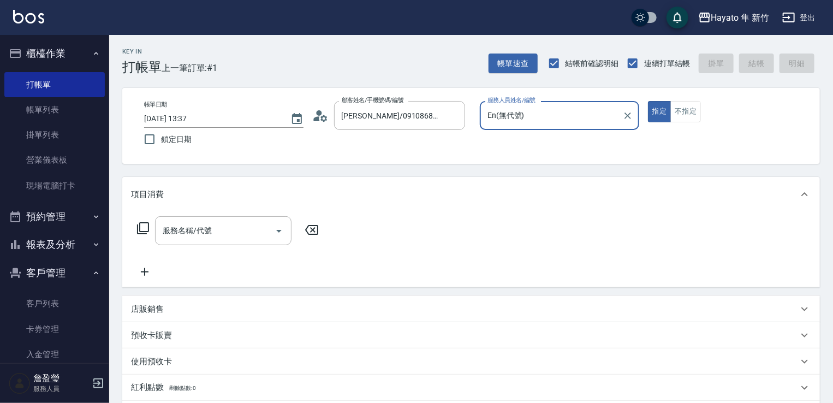
type input "En(無代號)"
click at [275, 234] on icon "Open" at bounding box center [278, 230] width 13 height 13
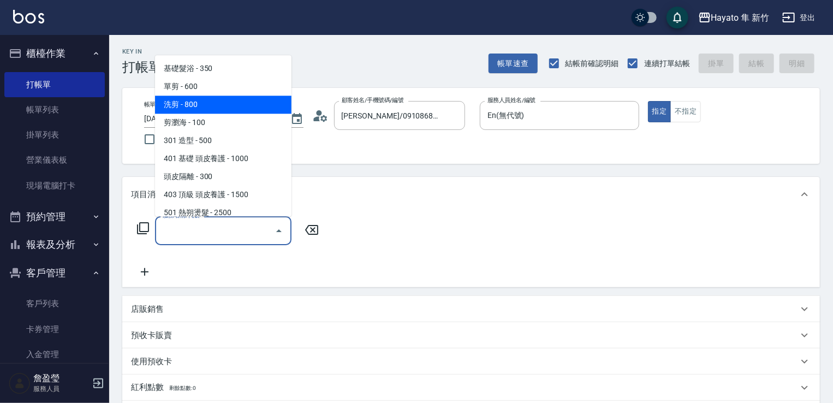
click at [218, 98] on span "洗剪 - 800" at bounding box center [223, 105] width 136 height 18
type input "洗剪(201)"
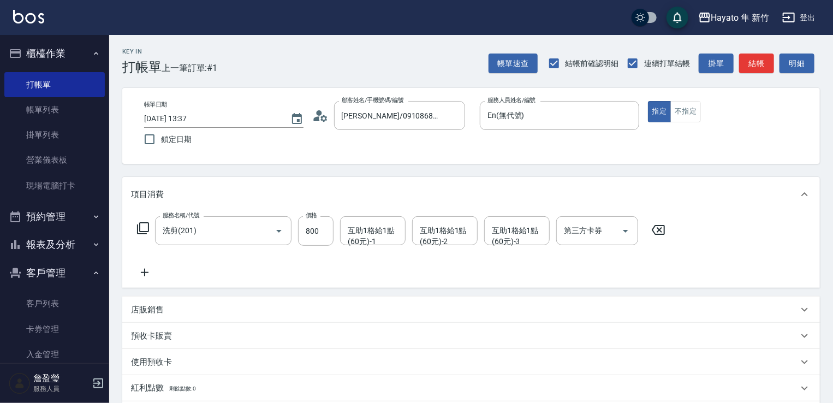
click at [146, 271] on icon at bounding box center [144, 272] width 27 height 13
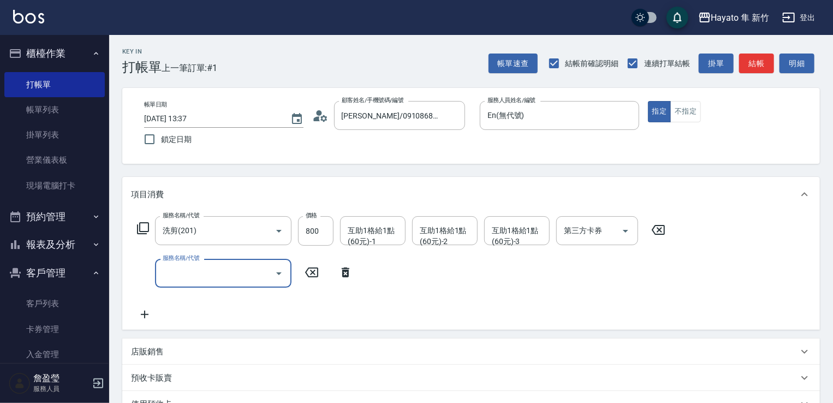
click at [278, 275] on icon "Open" at bounding box center [278, 273] width 13 height 13
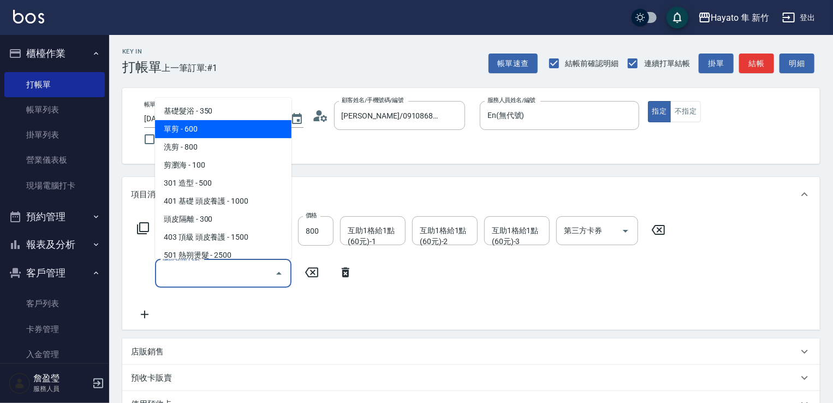
click at [222, 127] on span "單剪 - 600" at bounding box center [223, 129] width 136 height 18
type input "單剪(102)"
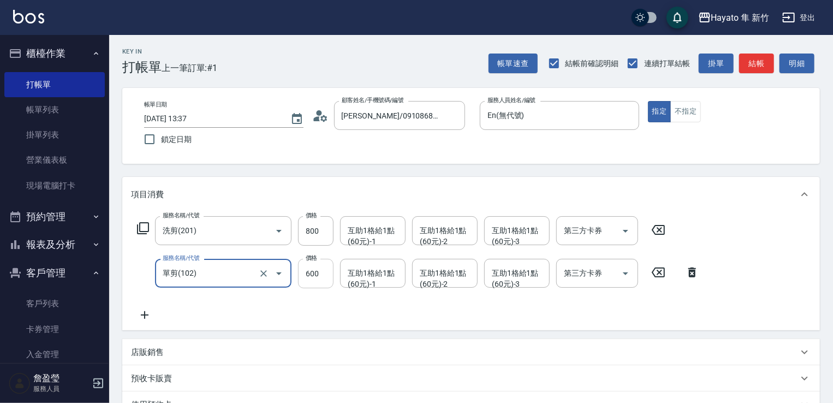
click at [316, 272] on input "600" at bounding box center [315, 273] width 35 height 29
type input "400"
click at [651, 171] on div "Key In 打帳單 上一筆訂單:#1 帳單速查 結帳前確認明細 連續打單結帳 掛單 結帳 明細 帳單日期 [DATE] 13:37 鎖定日期 顧客姓名/手機…" at bounding box center [471, 325] width 724 height 580
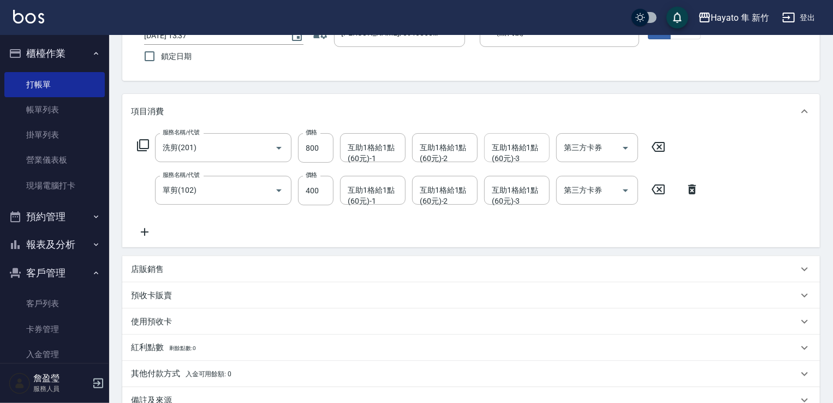
scroll to position [164, 0]
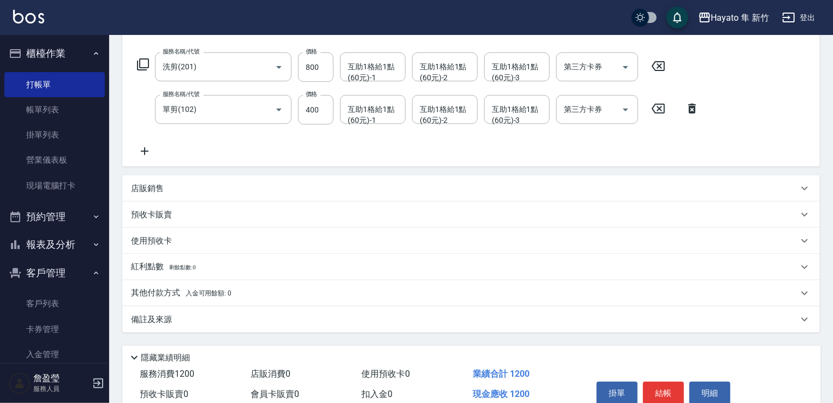
click at [237, 330] on div "備註及來源" at bounding box center [471, 319] width 698 height 26
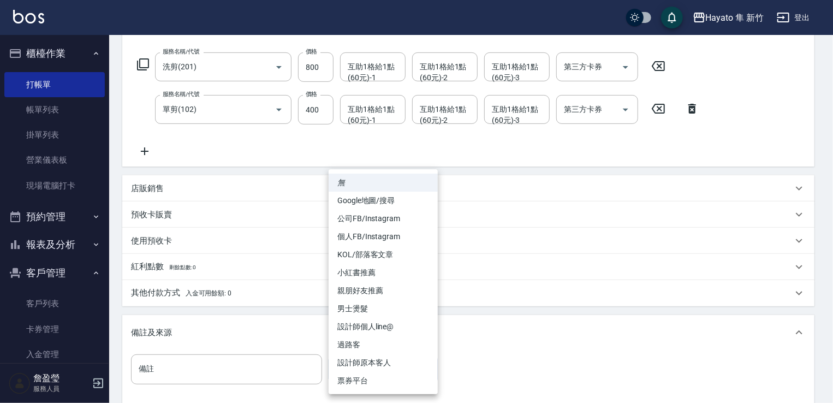
click at [397, 380] on body "Hayato 隼 新竹 登出 櫃檯作業 打帳單 帳單列表 掛單列表 營業儀表板 現場電腦打卡 預約管理 預約管理 報表及分析 報表目錄 店家日報表 互助日報表…" at bounding box center [416, 180] width 833 height 688
click at [394, 364] on li "設計師原本客人" at bounding box center [383, 363] width 109 height 18
type input "設計師原本客人"
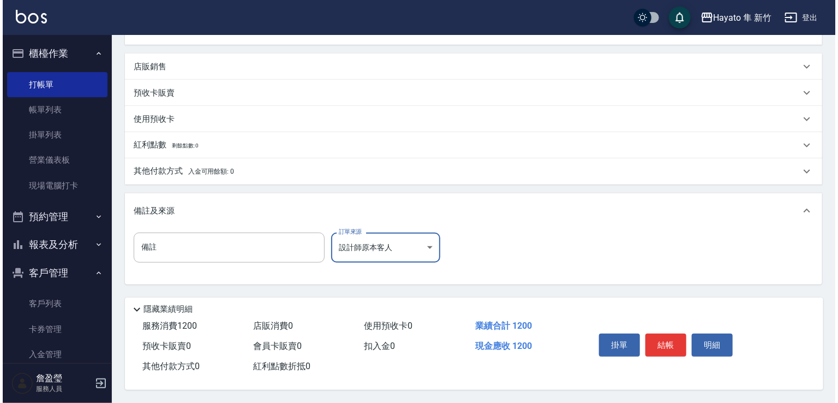
scroll to position [289, 0]
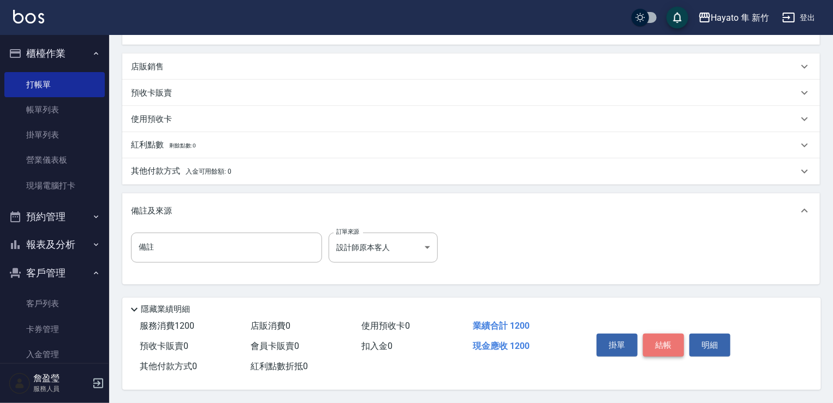
click at [675, 352] on button "結帳" at bounding box center [663, 344] width 41 height 23
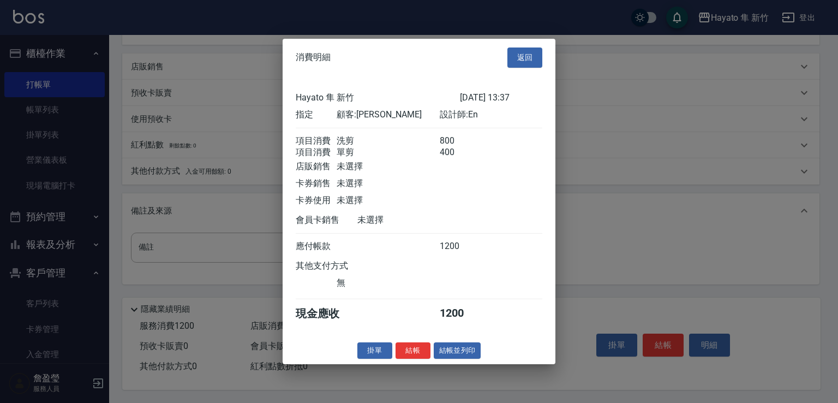
click at [415, 358] on button "結帳" at bounding box center [413, 350] width 35 height 17
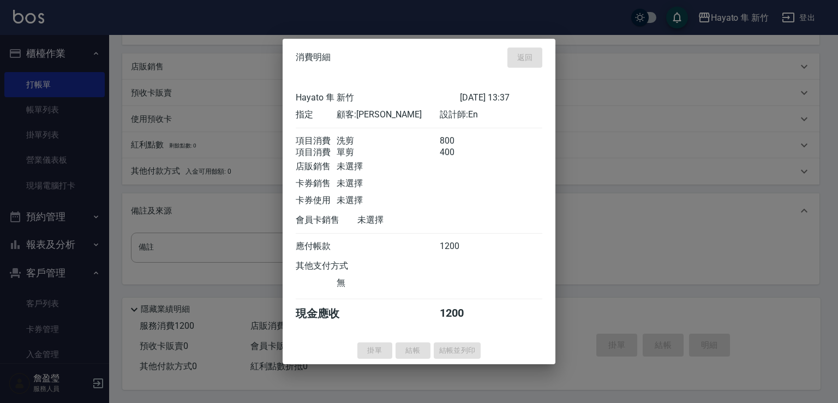
type input "[DATE] 13:38"
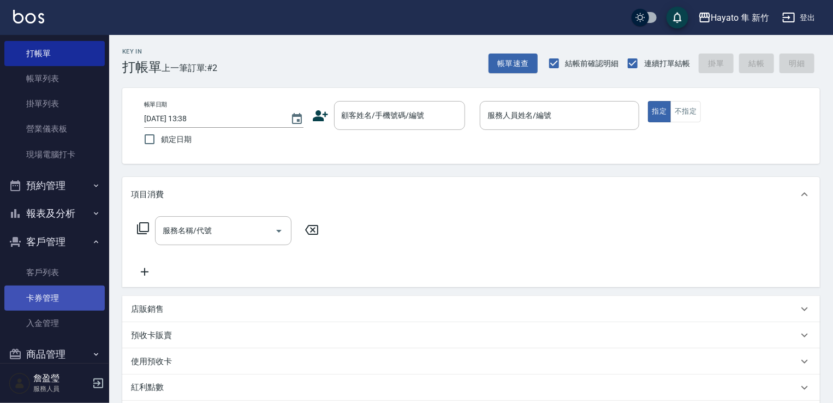
scroll to position [78, 0]
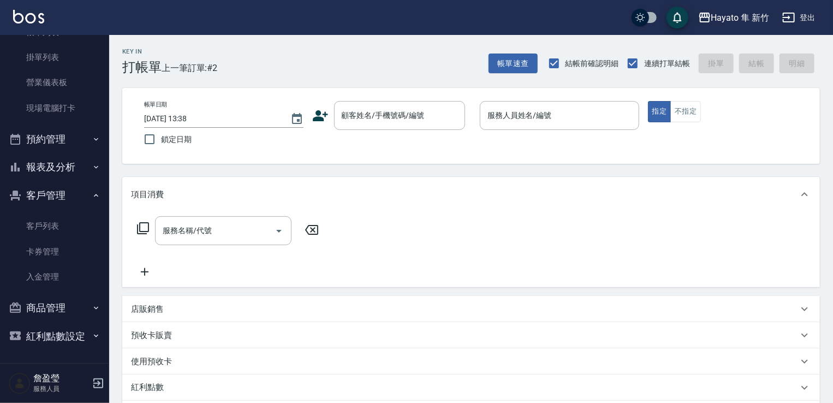
click at [93, 312] on button "商品管理" at bounding box center [54, 308] width 100 height 28
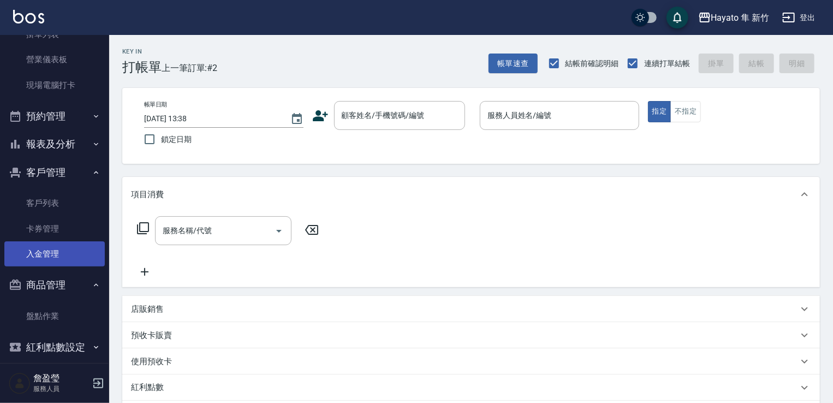
scroll to position [111, 0]
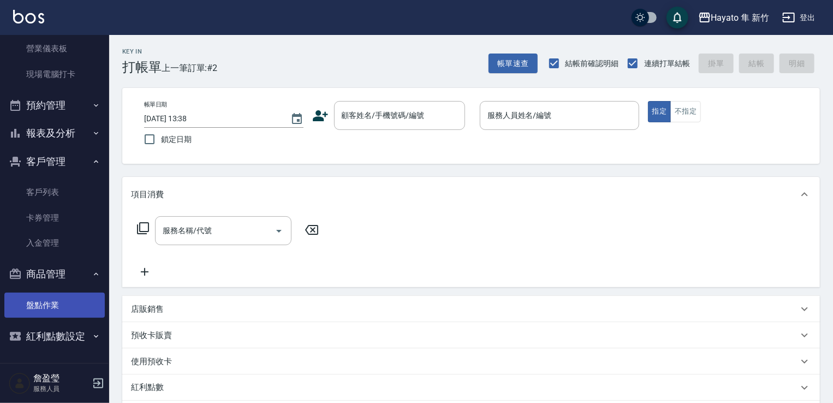
click at [65, 302] on link "盤點作業" at bounding box center [54, 305] width 100 height 25
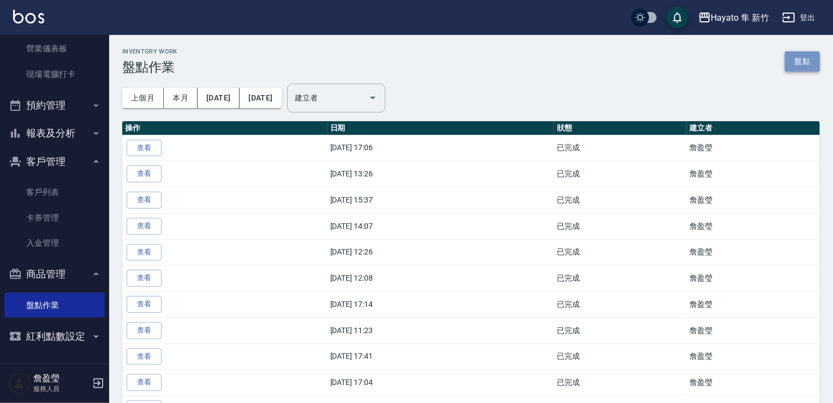
click at [805, 65] on link "盤點" at bounding box center [802, 61] width 35 height 20
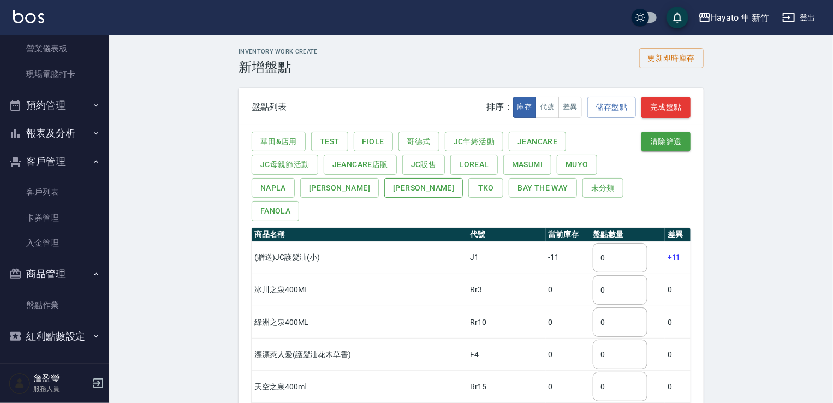
click at [384, 185] on button "[PERSON_NAME]" at bounding box center [423, 188] width 79 height 20
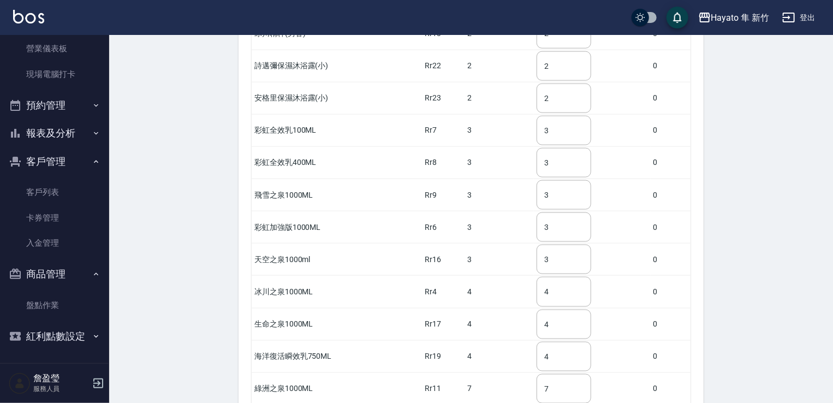
scroll to position [655, 0]
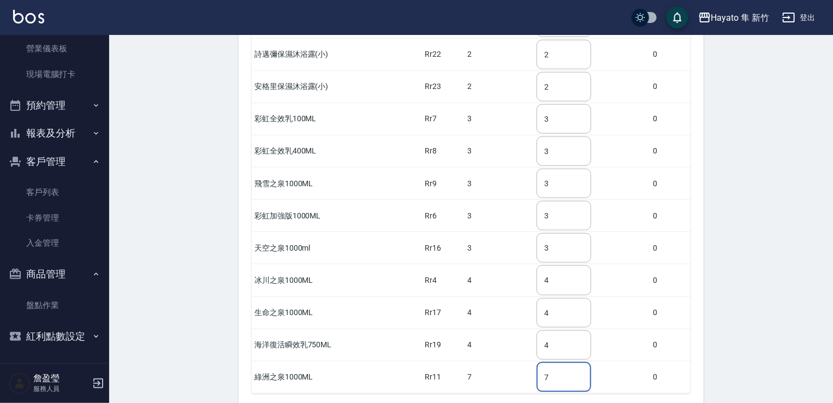
click at [576, 362] on input "7" at bounding box center [564, 376] width 55 height 29
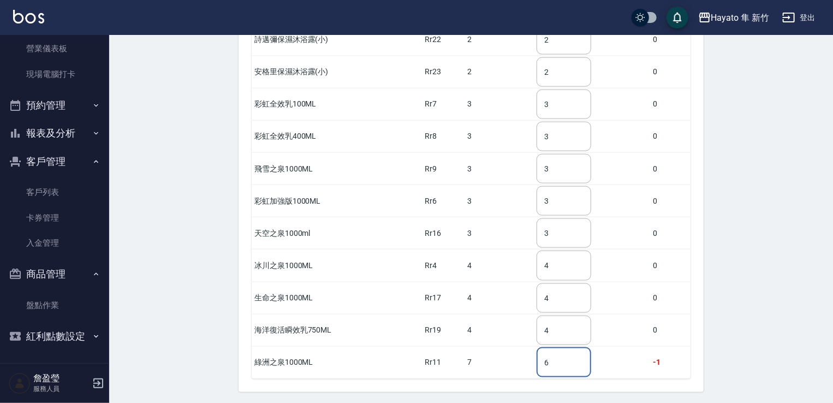
scroll to position [678, 0]
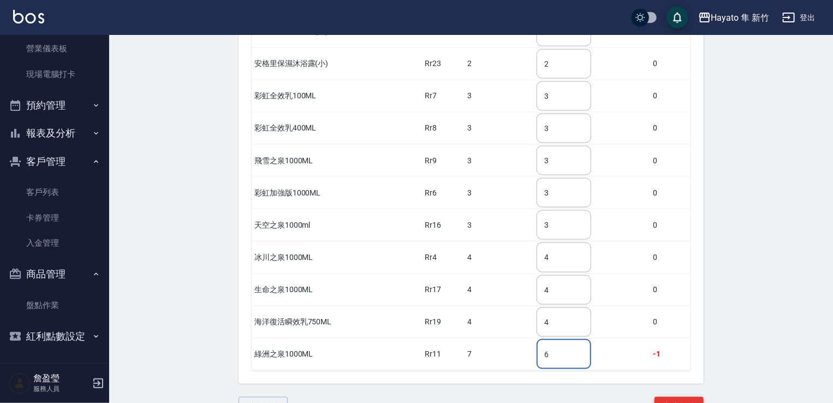
type input "6"
click at [687, 397] on button "完成盤點" at bounding box center [678, 407] width 49 height 20
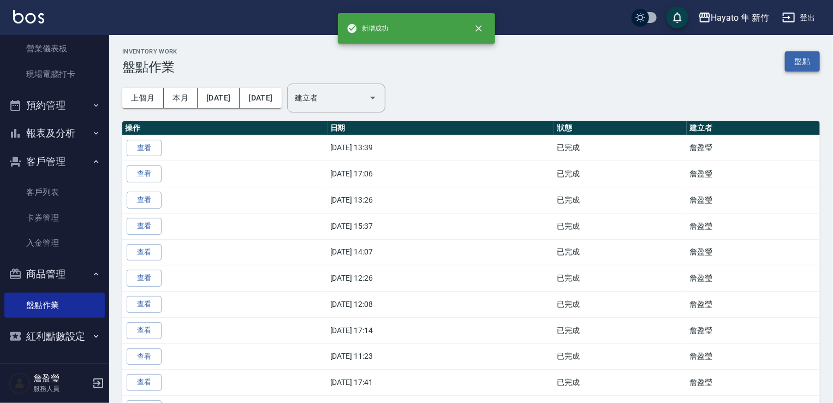
click at [808, 69] on link "盤點" at bounding box center [802, 61] width 35 height 20
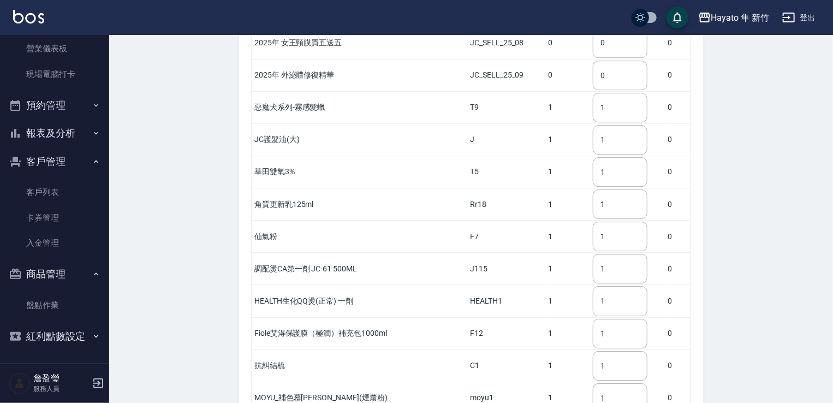
scroll to position [1285, 0]
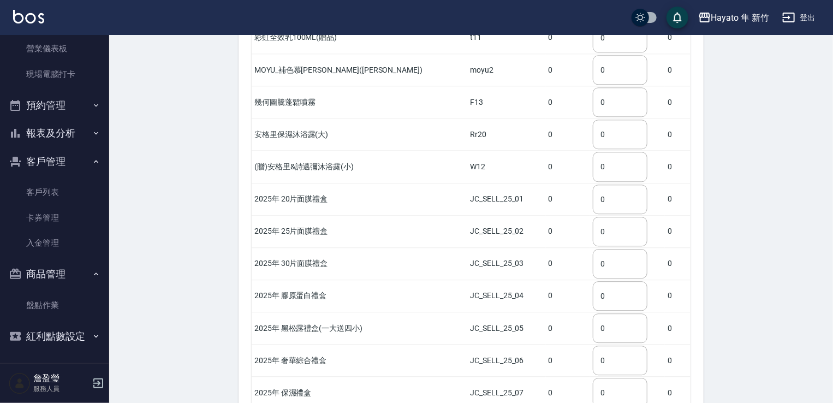
drag, startPoint x: 350, startPoint y: 278, endPoint x: 529, endPoint y: 270, distance: 179.2
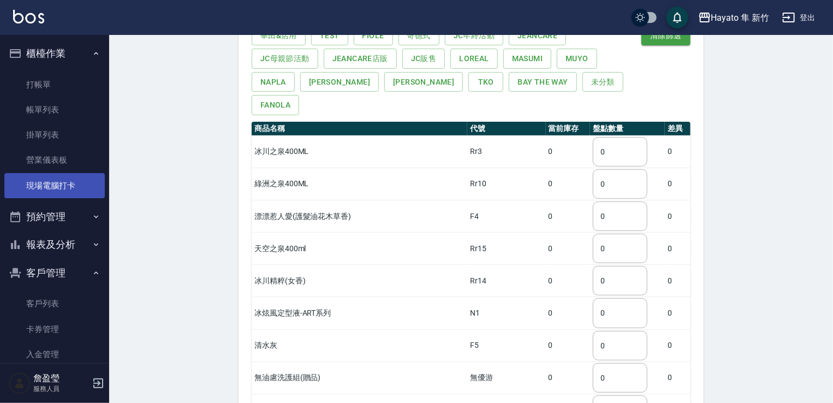
scroll to position [0, 0]
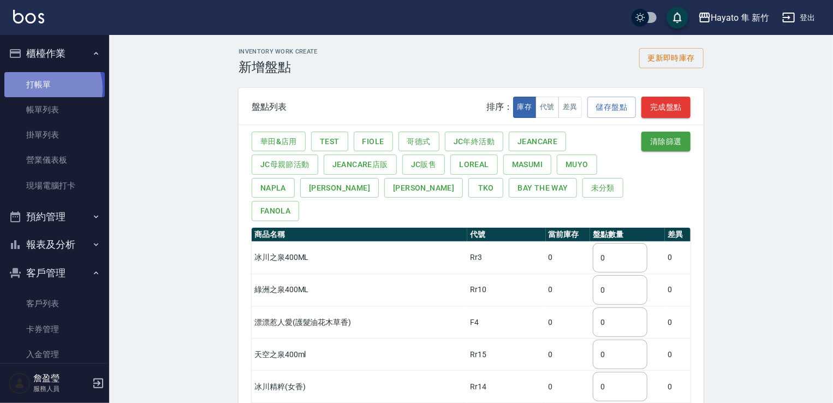
click at [50, 88] on link "打帳單" at bounding box center [54, 84] width 100 height 25
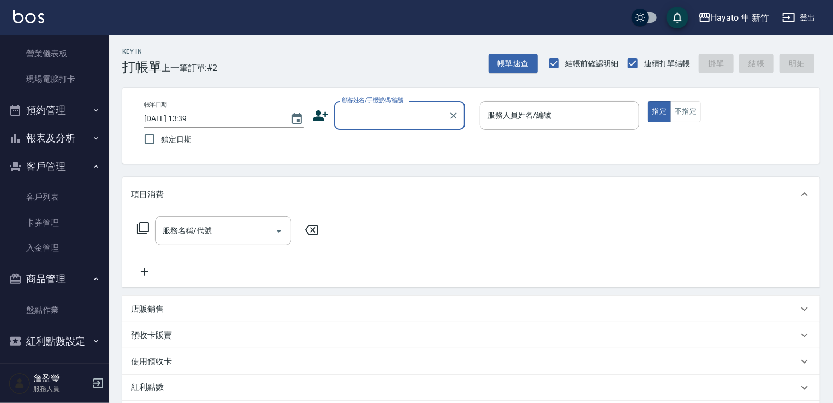
scroll to position [109, 0]
click at [93, 279] on icon "button" at bounding box center [96, 276] width 9 height 9
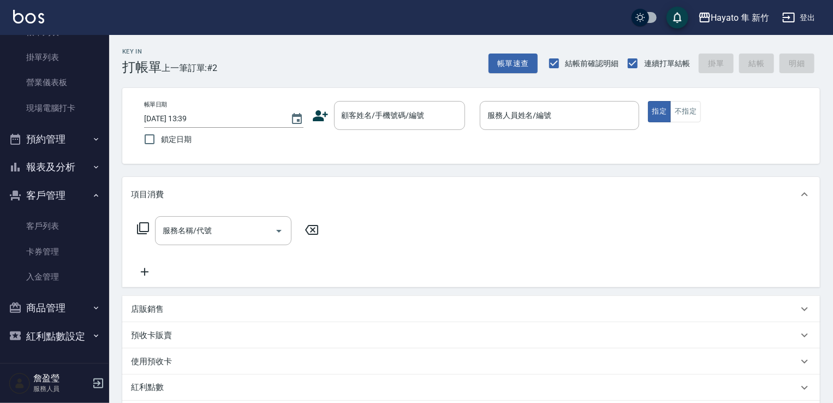
scroll to position [78, 0]
click at [85, 196] on button "客戶管理" at bounding box center [54, 195] width 100 height 28
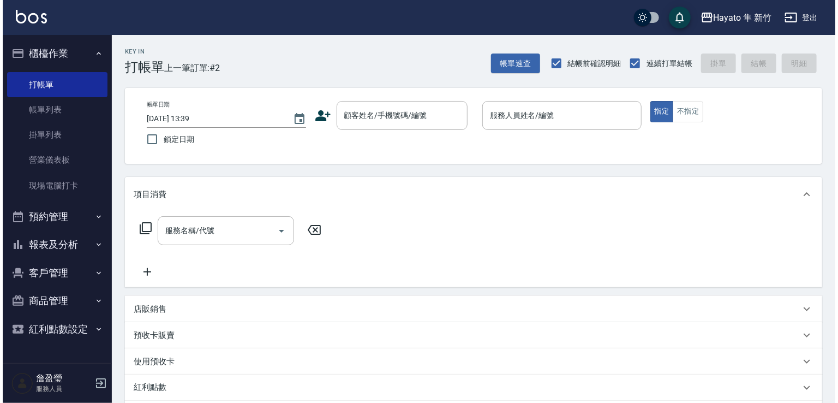
scroll to position [0, 0]
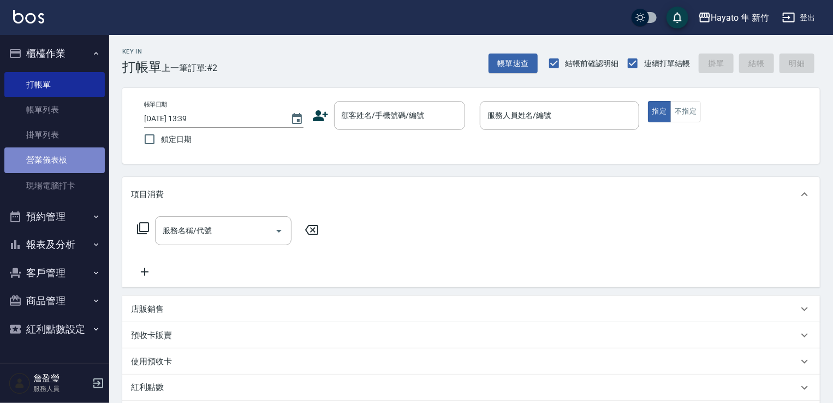
click at [65, 162] on link "營業儀表板" at bounding box center [54, 159] width 100 height 25
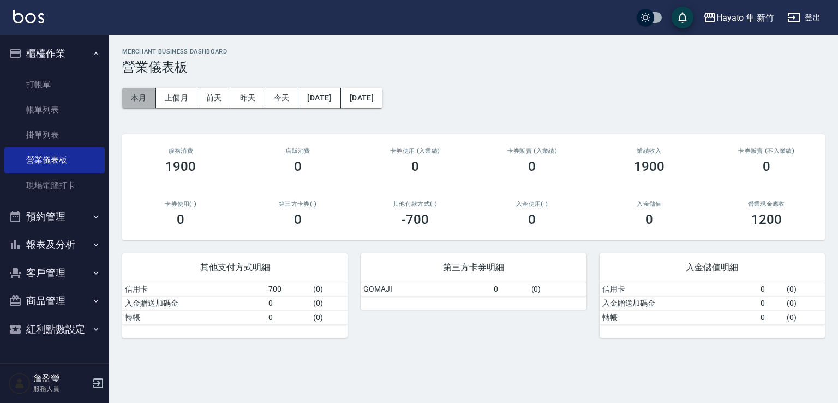
click at [134, 96] on button "本月" at bounding box center [139, 98] width 34 height 20
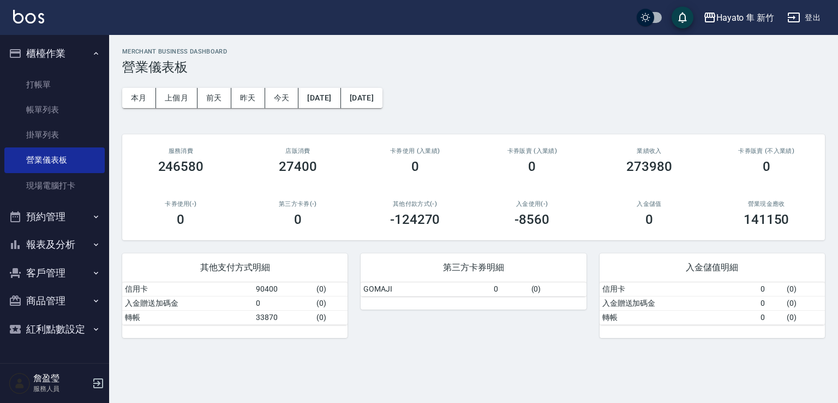
click at [378, 363] on div "MERCHANT BUSINESS DASHBOARD 營業儀表板 本月 上個月 [DATE] [DATE] [DATE] [DATE] [DATE] 服務消…" at bounding box center [419, 201] width 838 height 403
click at [180, 96] on button "上個月" at bounding box center [176, 98] width 41 height 20
click at [138, 98] on button "本月" at bounding box center [139, 98] width 34 height 20
click at [259, 367] on div "MERCHANT BUSINESS DASHBOARD 營業儀表板 本月 上個月 [DATE] [DATE] [DATE] [DATE] [DATE] 服務消…" at bounding box center [419, 201] width 838 height 403
click at [84, 103] on link "帳單列表" at bounding box center [54, 109] width 100 height 25
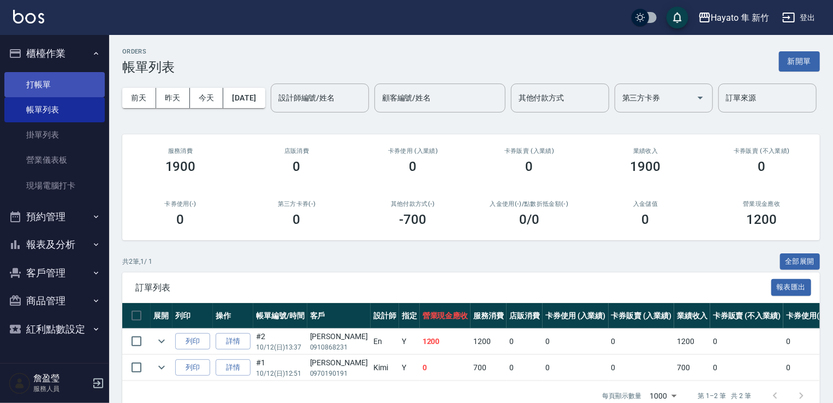
click at [40, 78] on link "打帳單" at bounding box center [54, 84] width 100 height 25
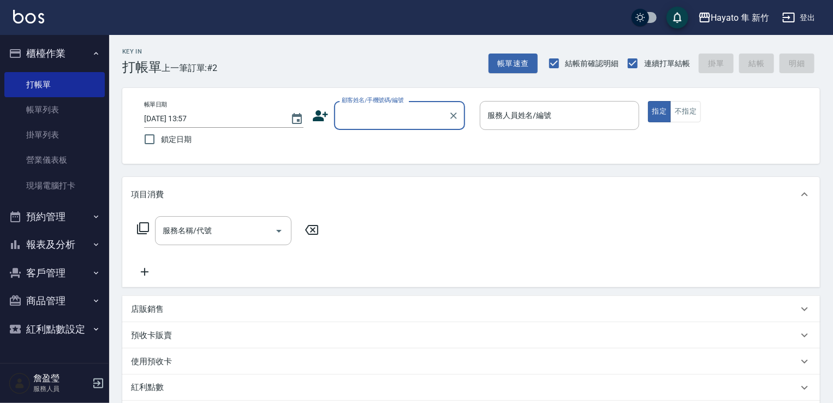
click at [79, 239] on button "報表及分析" at bounding box center [54, 244] width 100 height 28
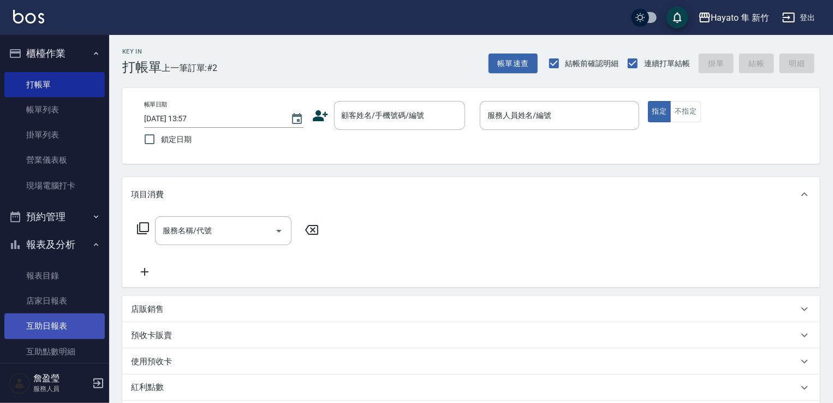
click at [80, 332] on link "互助日報表" at bounding box center [54, 325] width 100 height 25
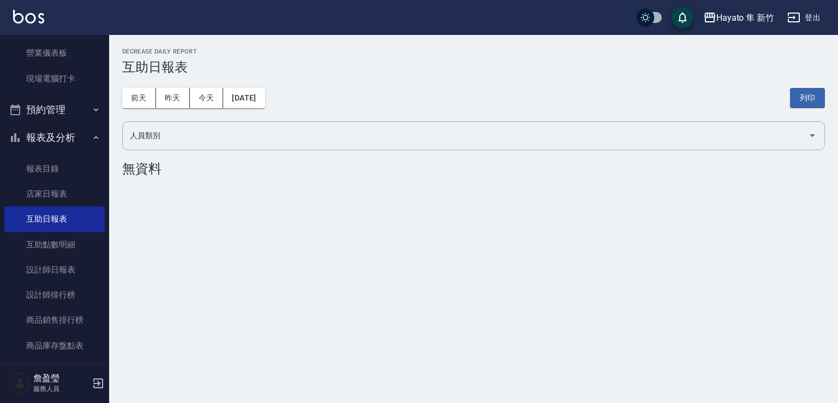
scroll to position [109, 0]
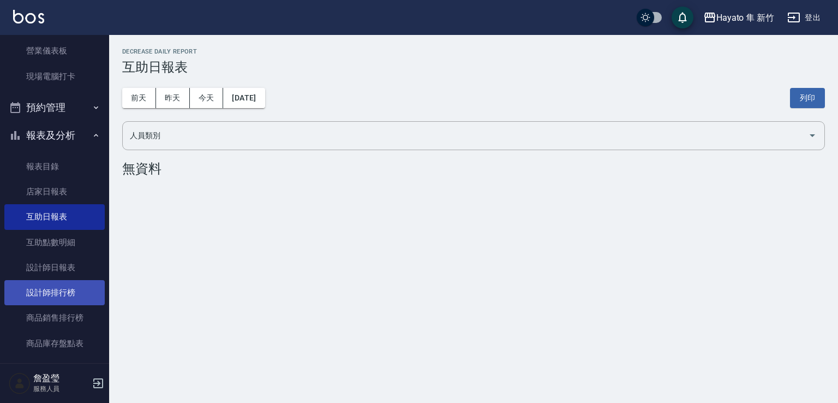
click at [59, 290] on link "設計師排行榜" at bounding box center [54, 292] width 100 height 25
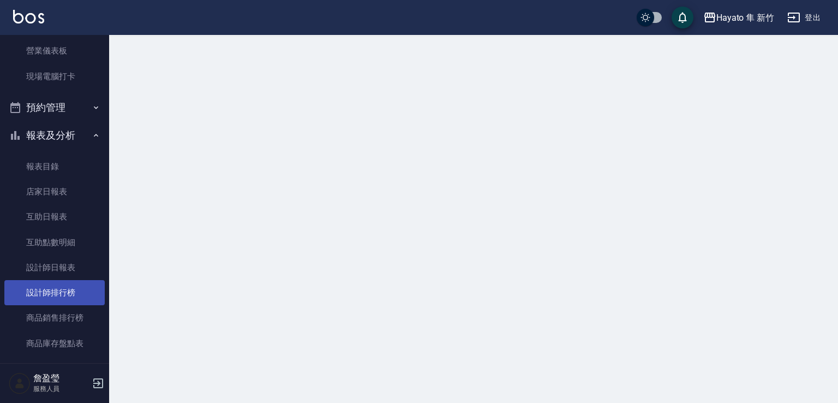
click at [59, 290] on link "設計師排行榜" at bounding box center [54, 292] width 100 height 25
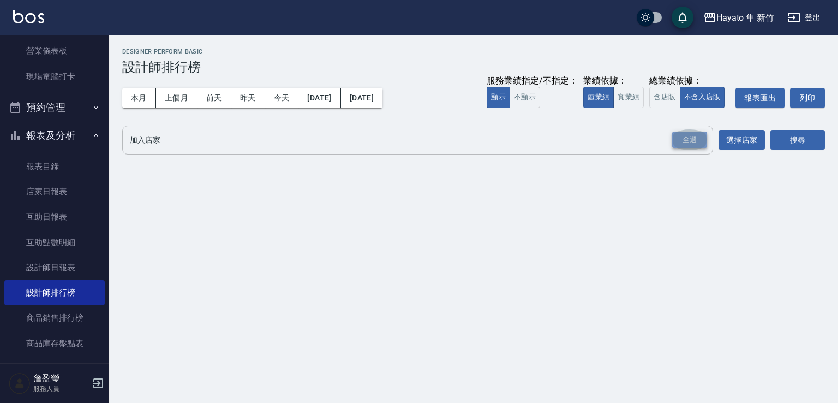
click at [681, 132] on div "全選" at bounding box center [689, 140] width 35 height 17
click at [694, 141] on div "全選" at bounding box center [689, 140] width 35 height 17
click at [827, 142] on div "Hayato 隼 新竹 [DATE] - [DATE] 設計師排行榜 列印時間： [DATE][PHONE_NUMBER]:08 Designer Perfo…" at bounding box center [473, 104] width 729 height 139
click at [792, 142] on button "搜尋" at bounding box center [798, 140] width 55 height 20
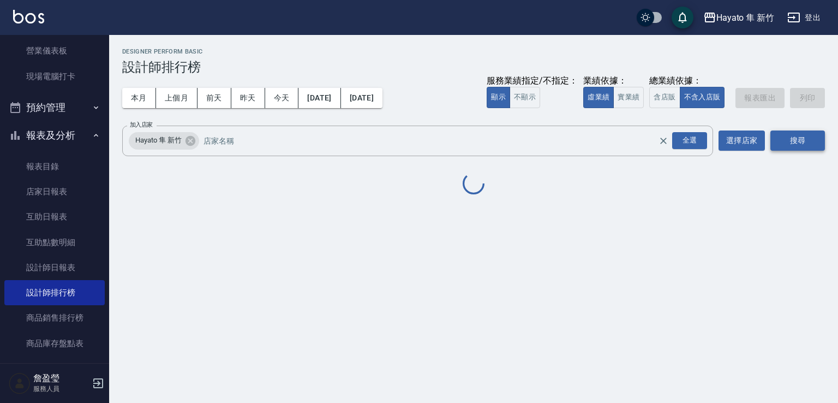
click at [792, 142] on button "搜尋" at bounding box center [798, 140] width 55 height 20
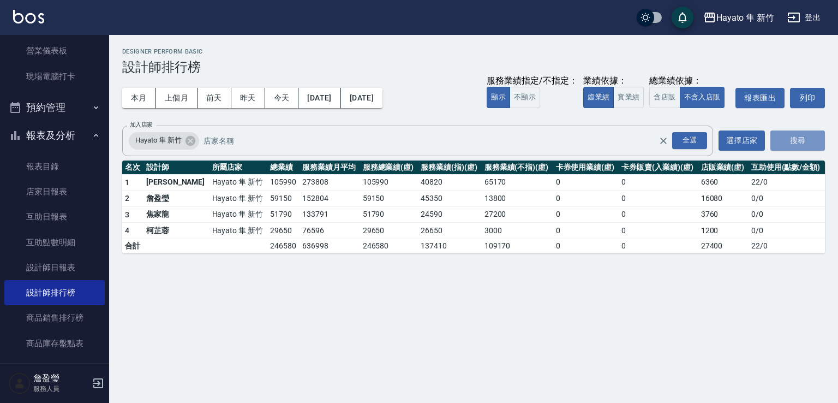
drag, startPoint x: 792, startPoint y: 142, endPoint x: 747, endPoint y: 165, distance: 50.8
click at [789, 142] on button "搜尋" at bounding box center [798, 140] width 55 height 20
